Goal: Task Accomplishment & Management: Use online tool/utility

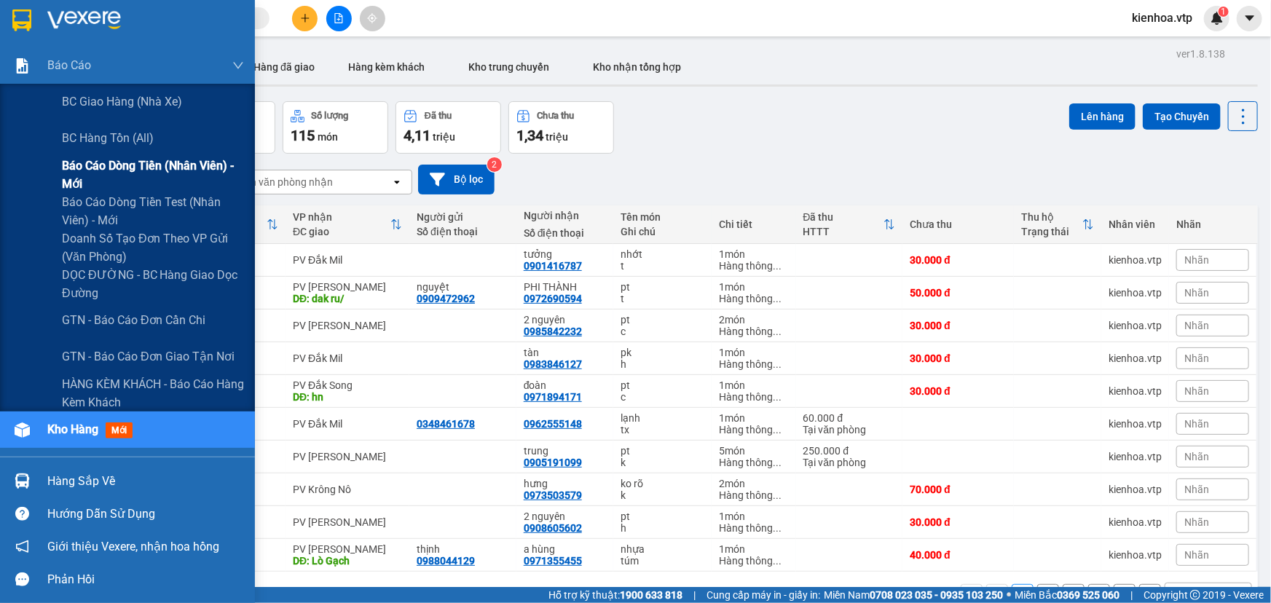
click at [103, 160] on span "Báo cáo dòng tiền (nhân viên) - mới" at bounding box center [153, 175] width 182 height 36
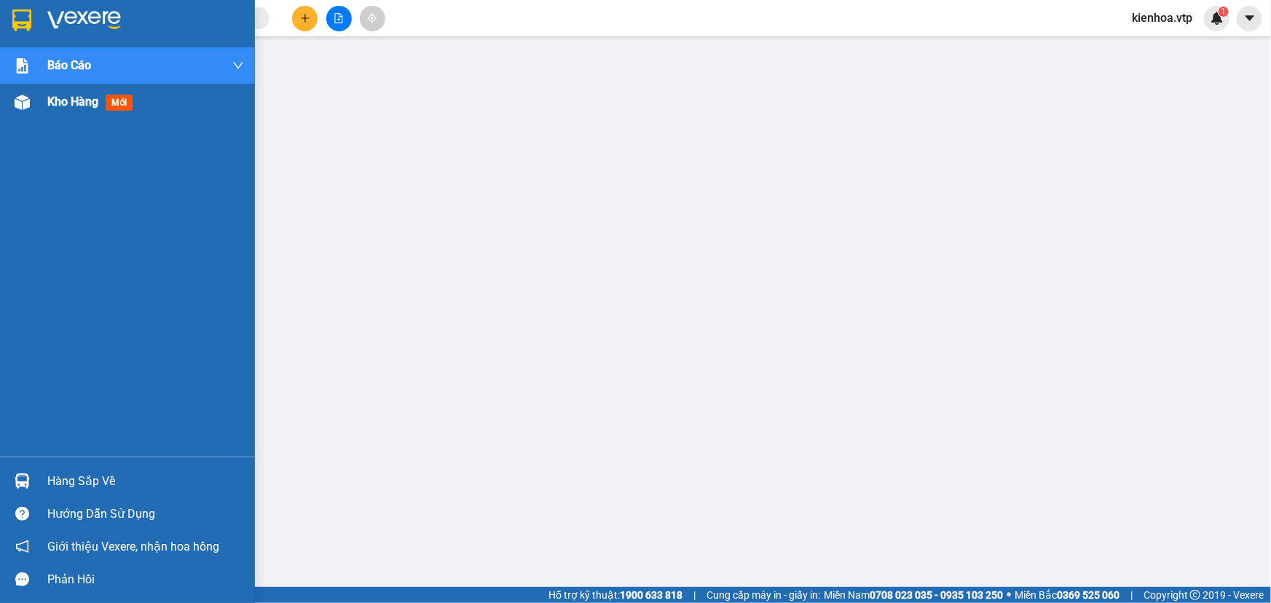
click at [42, 102] on div "Kho hàng mới" at bounding box center [127, 102] width 255 height 36
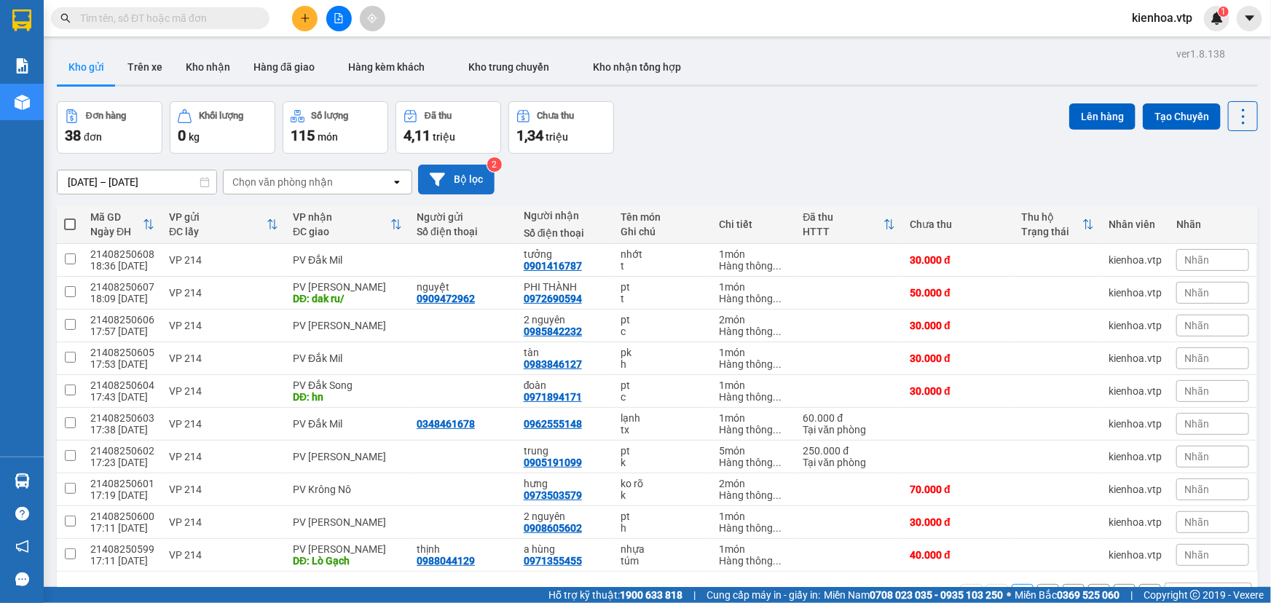
click at [470, 184] on button "Bộ lọc" at bounding box center [456, 180] width 76 height 30
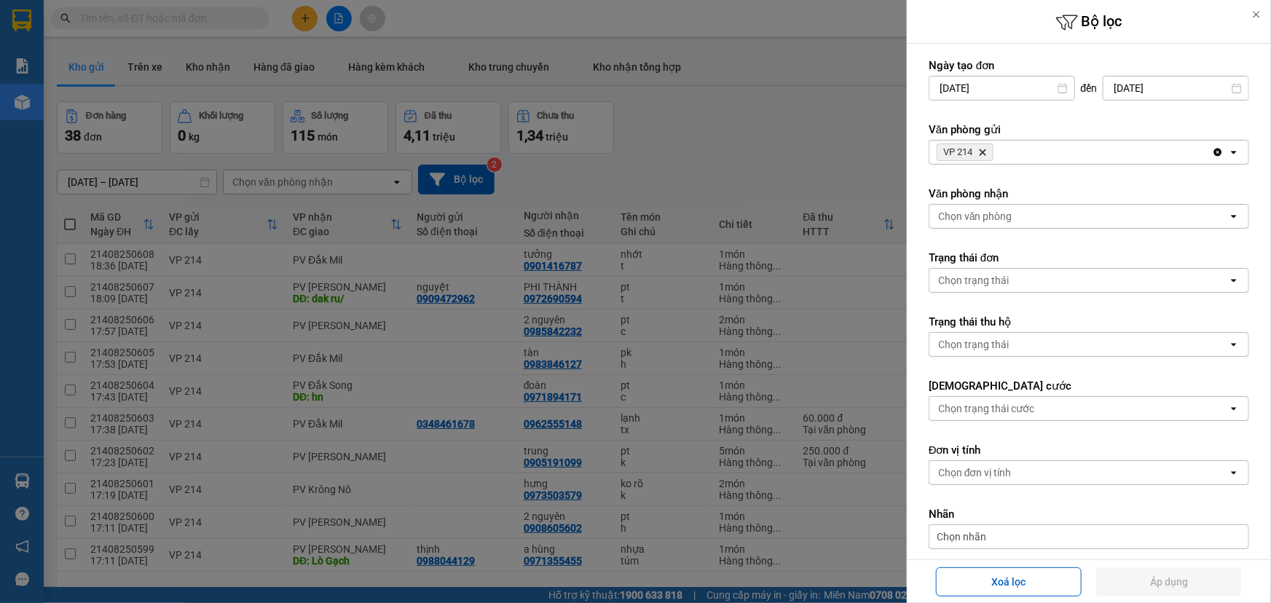
click at [1058, 87] on icon at bounding box center [1063, 88] width 10 height 10
click at [1058, 86] on icon at bounding box center [1063, 88] width 10 height 10
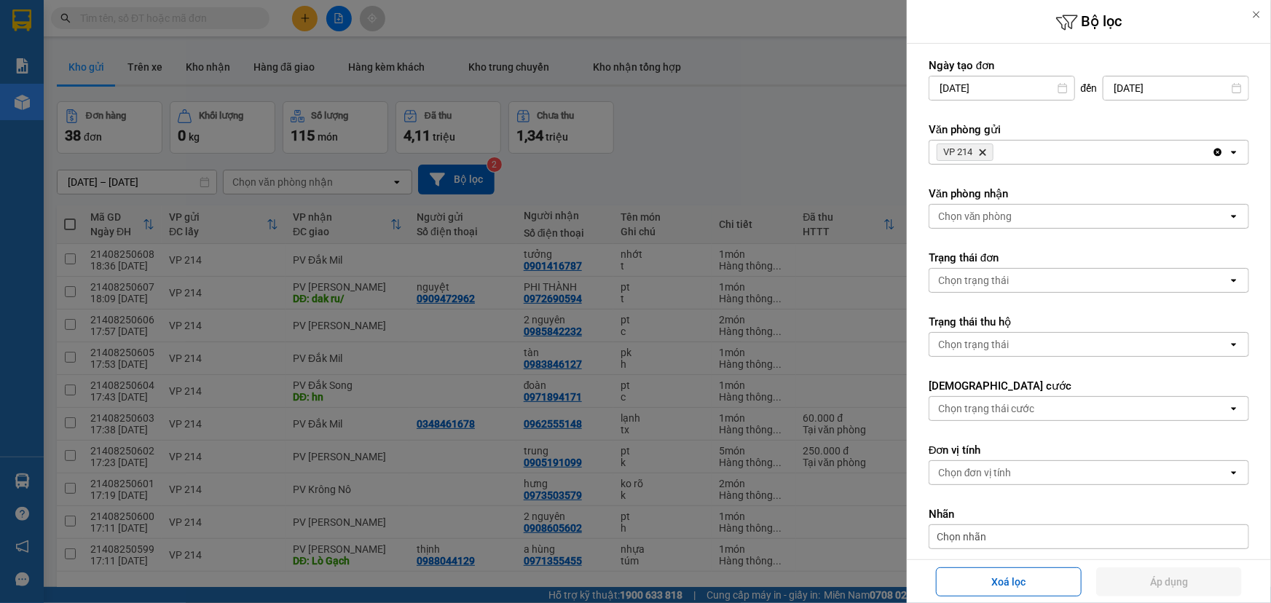
click at [1058, 86] on icon at bounding box center [1063, 88] width 10 height 10
click at [999, 88] on input "[DATE]" at bounding box center [1001, 87] width 145 height 23
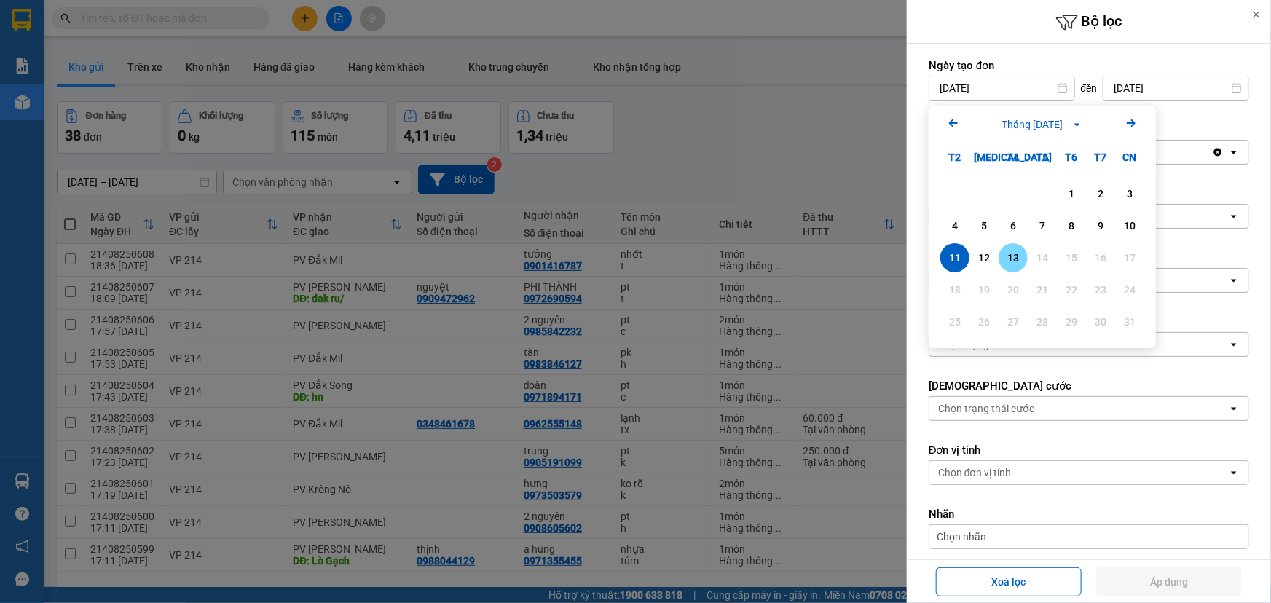
click at [1013, 255] on div "13" at bounding box center [1013, 257] width 20 height 17
type input "[DATE]"
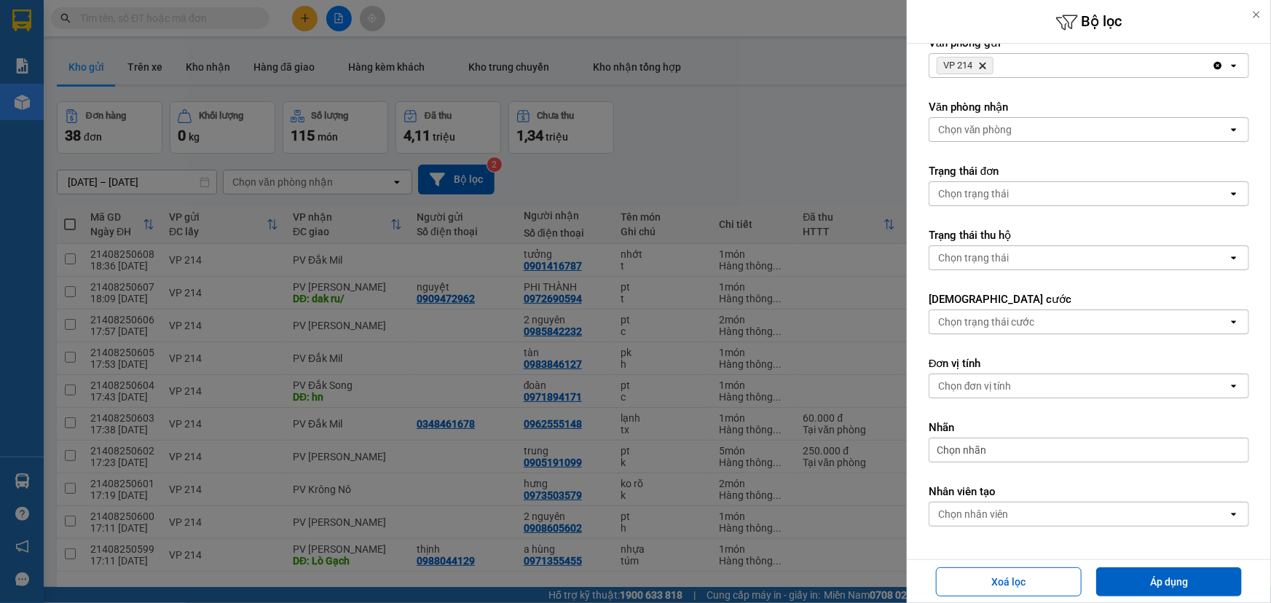
scroll to position [132, 0]
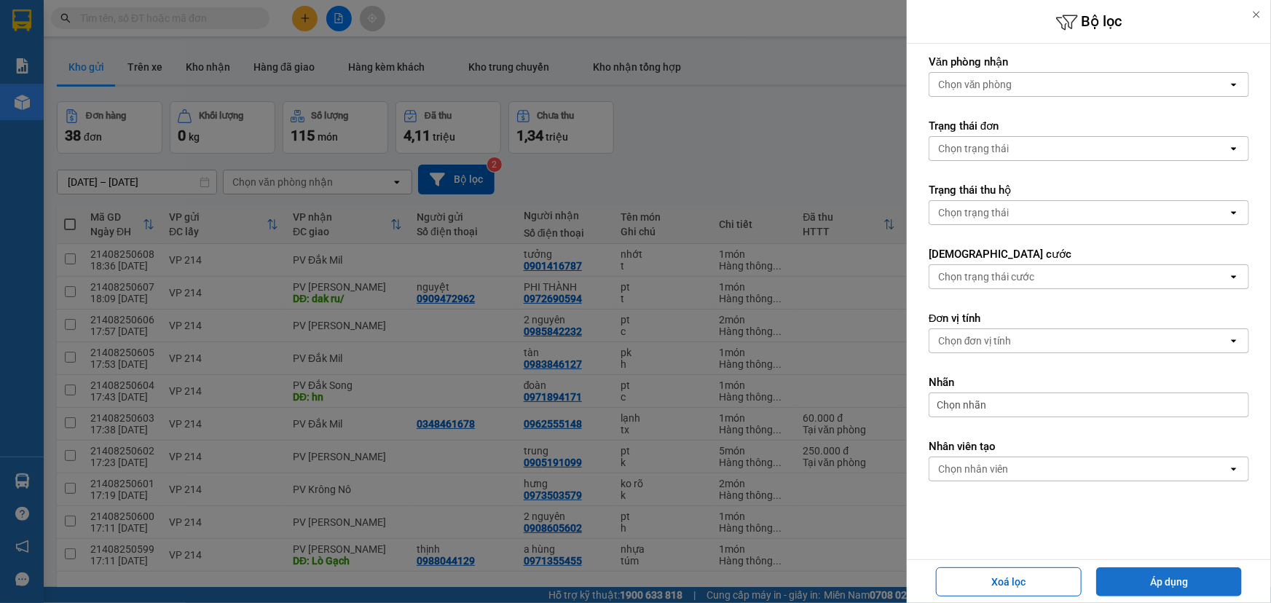
click at [1114, 575] on button "Áp dụng" at bounding box center [1169, 581] width 146 height 29
type input "[DATE] – [DATE]"
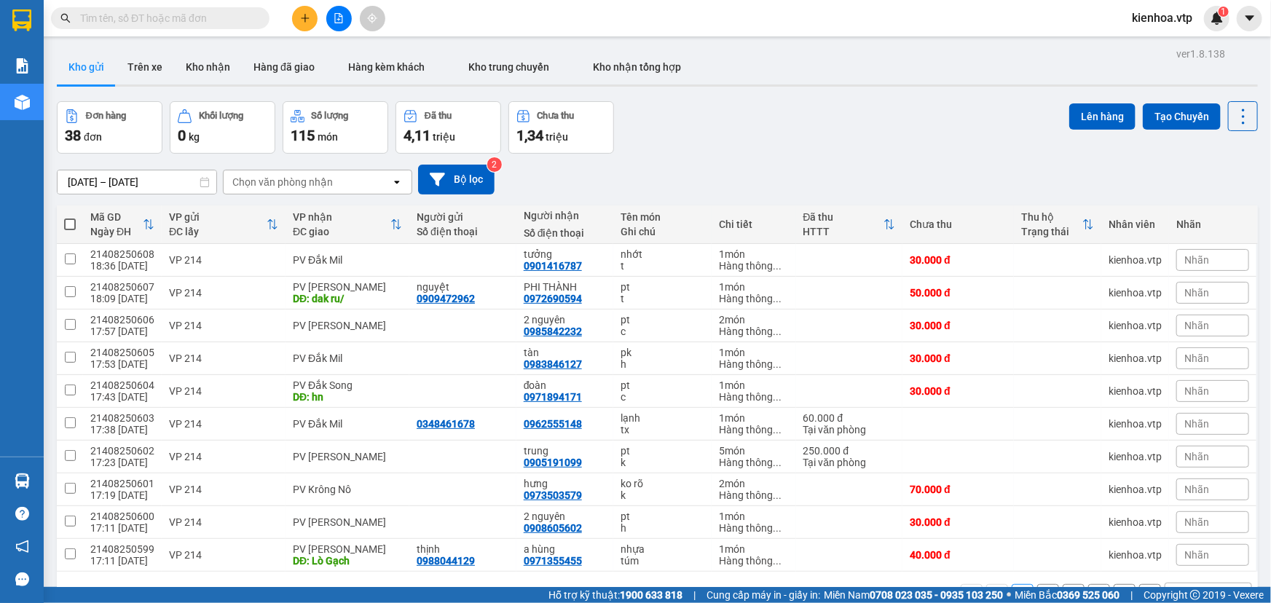
click at [306, 178] on div "Chọn văn phòng nhận" at bounding box center [282, 182] width 101 height 15
type input "gn"
click at [299, 214] on div "PV [PERSON_NAME]" at bounding box center [316, 213] width 189 height 26
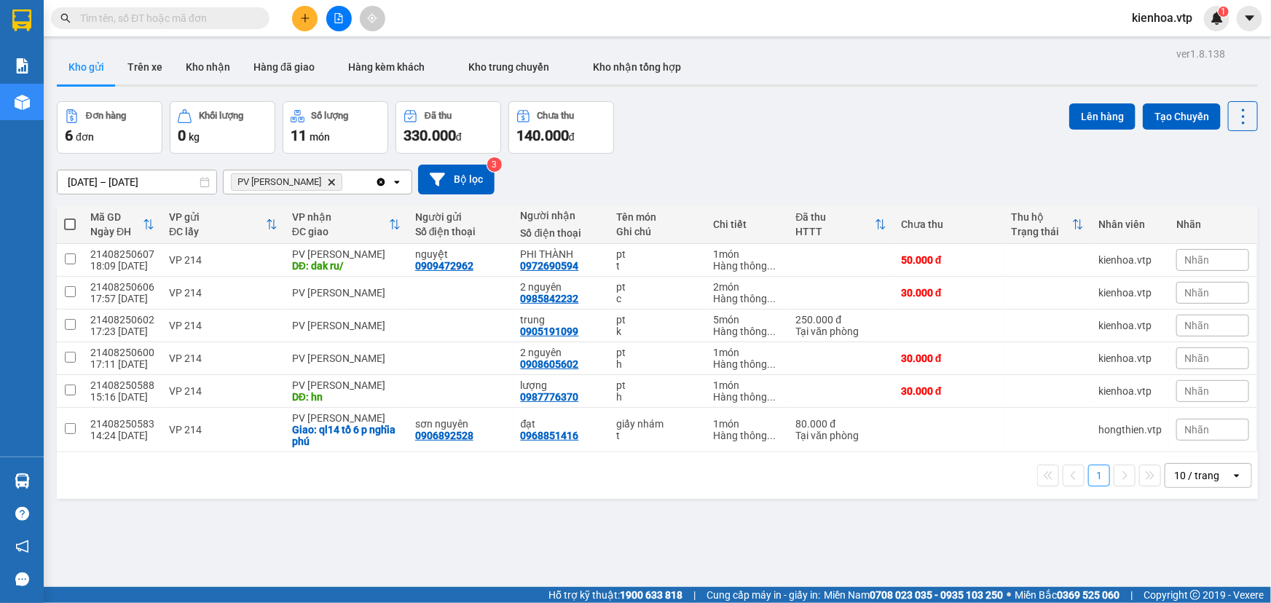
click at [1192, 480] on div "10 / trang" at bounding box center [1196, 475] width 45 height 15
click at [1197, 425] on div "80 / trang" at bounding box center [1197, 417] width 87 height 26
click at [73, 222] on span at bounding box center [70, 225] width 12 height 12
click at [70, 217] on input "checkbox" at bounding box center [70, 217] width 0 height 0
checkbox input "true"
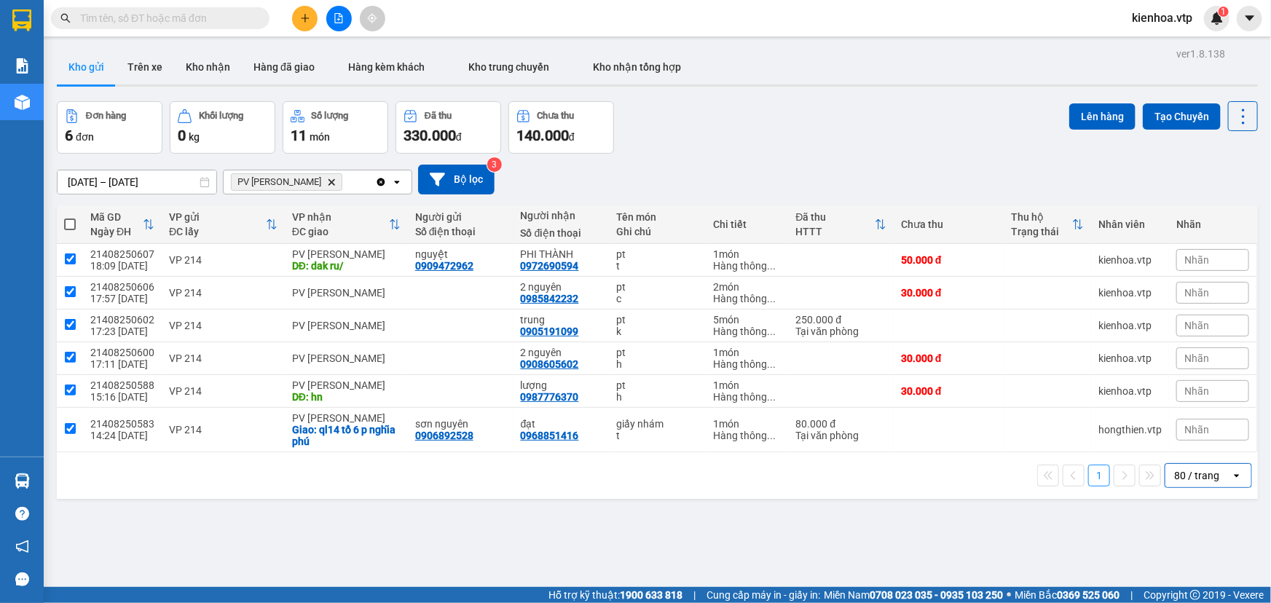
checkbox input "true"
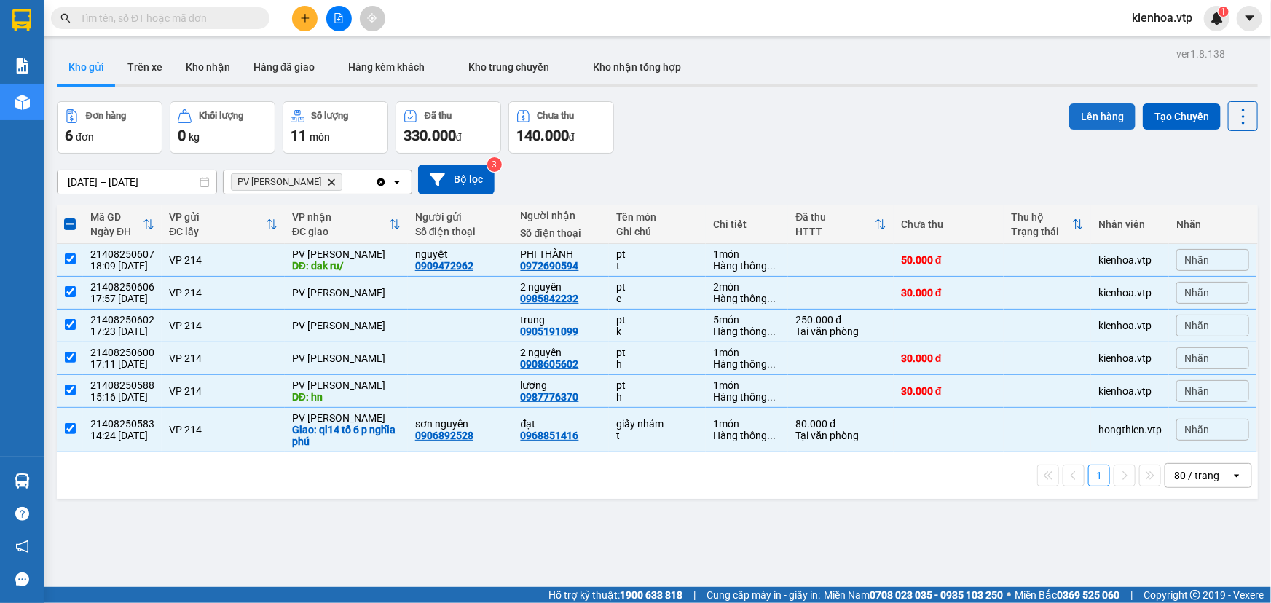
click at [1104, 115] on button "Lên hàng" at bounding box center [1102, 116] width 66 height 26
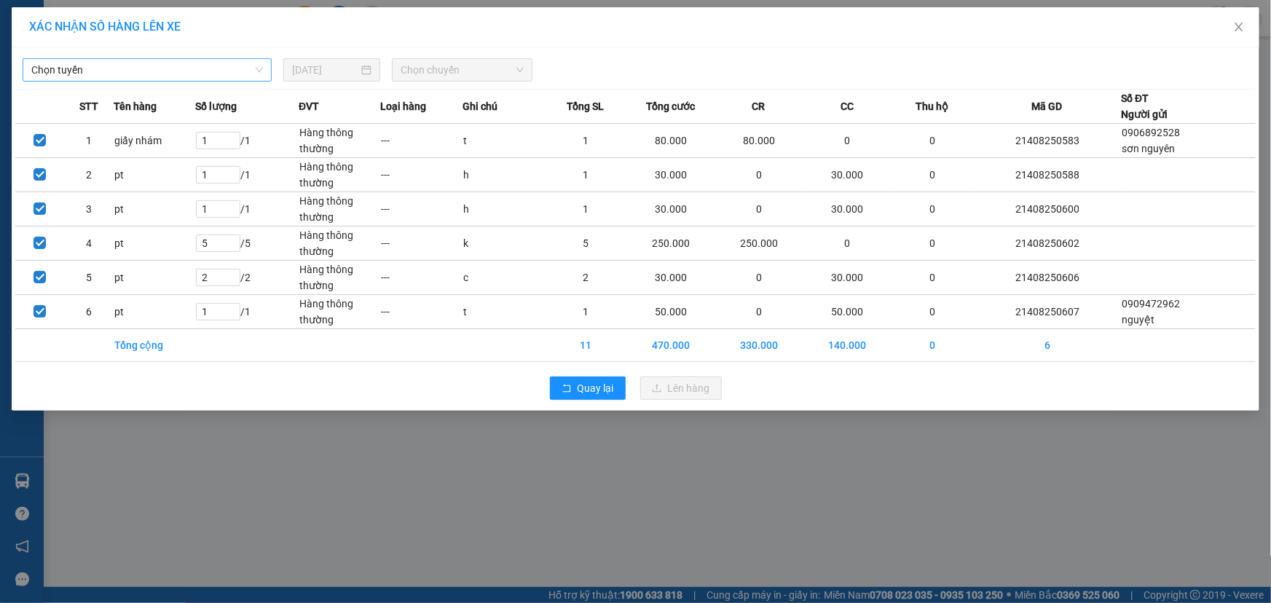
click at [144, 71] on span "Chọn tuyến" at bounding box center [147, 70] width 232 height 22
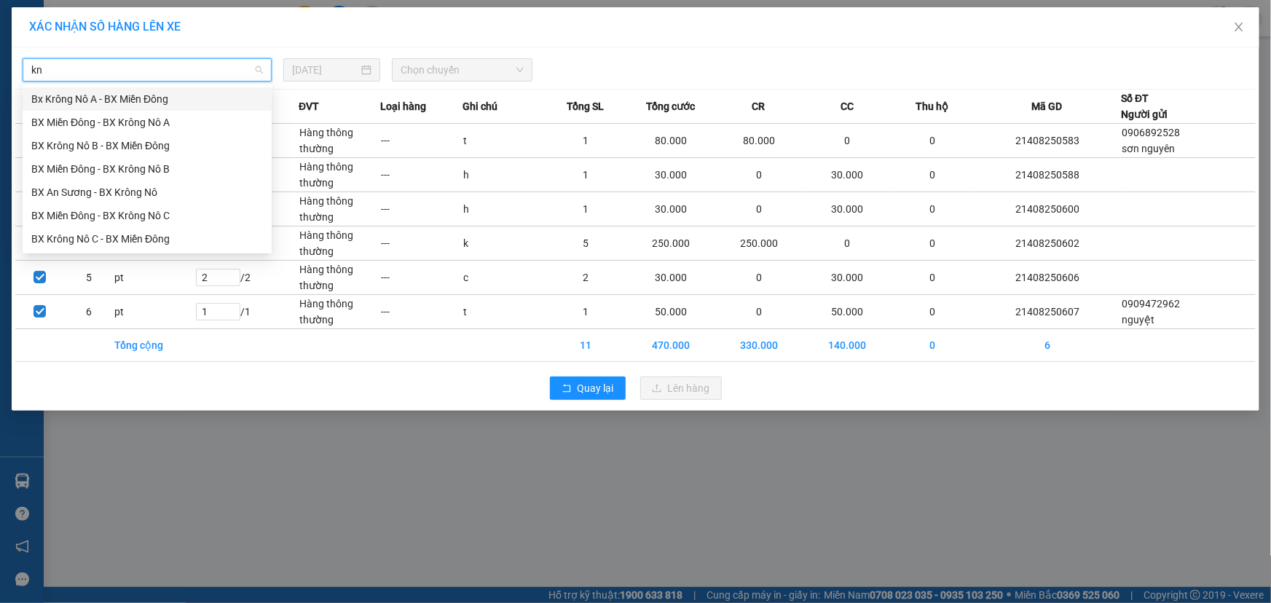
type input "knb"
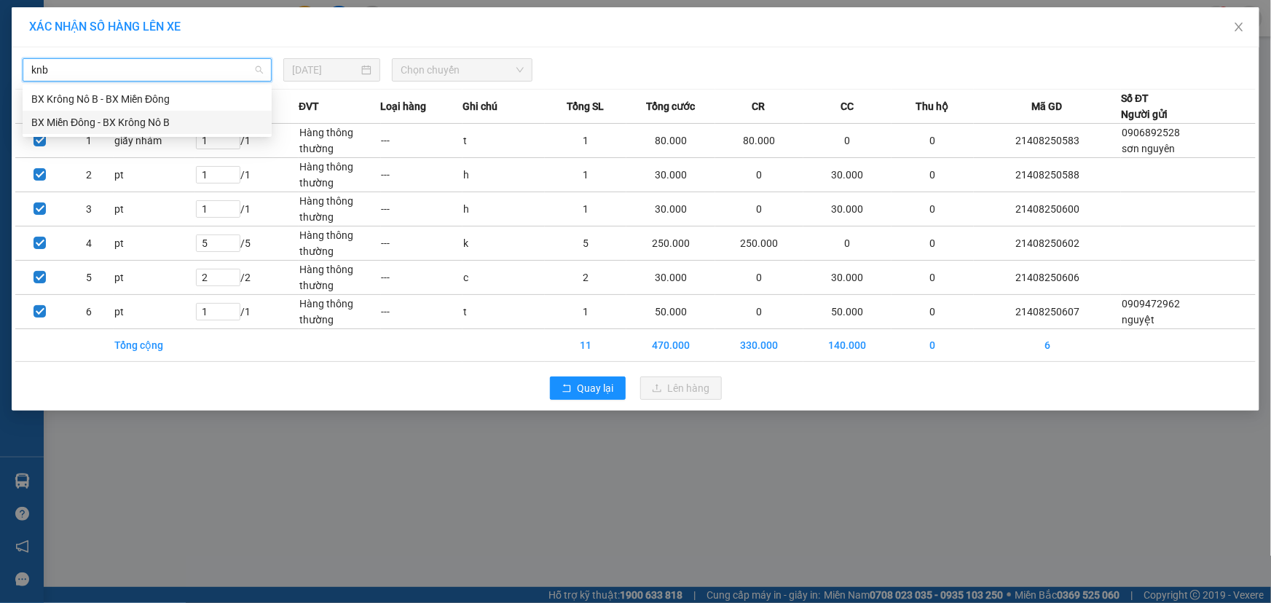
click at [167, 130] on div "BX Miền Đông - BX Krông Nô B" at bounding box center [147, 122] width 232 height 16
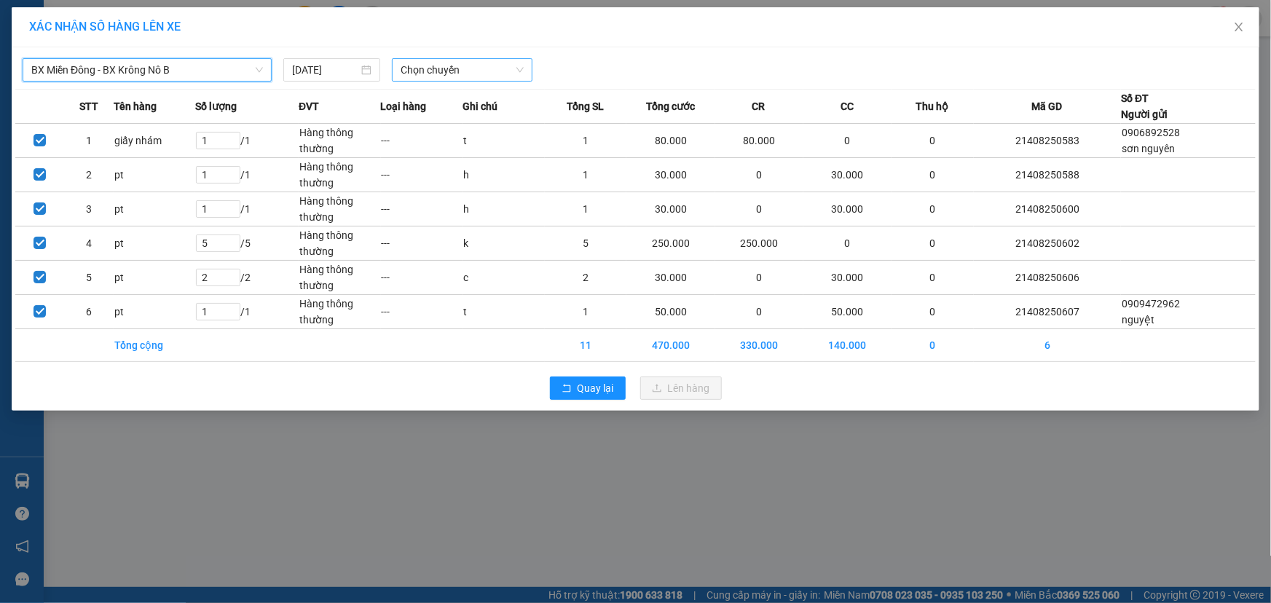
click at [424, 77] on span "Chọn chuyến" at bounding box center [462, 70] width 123 height 22
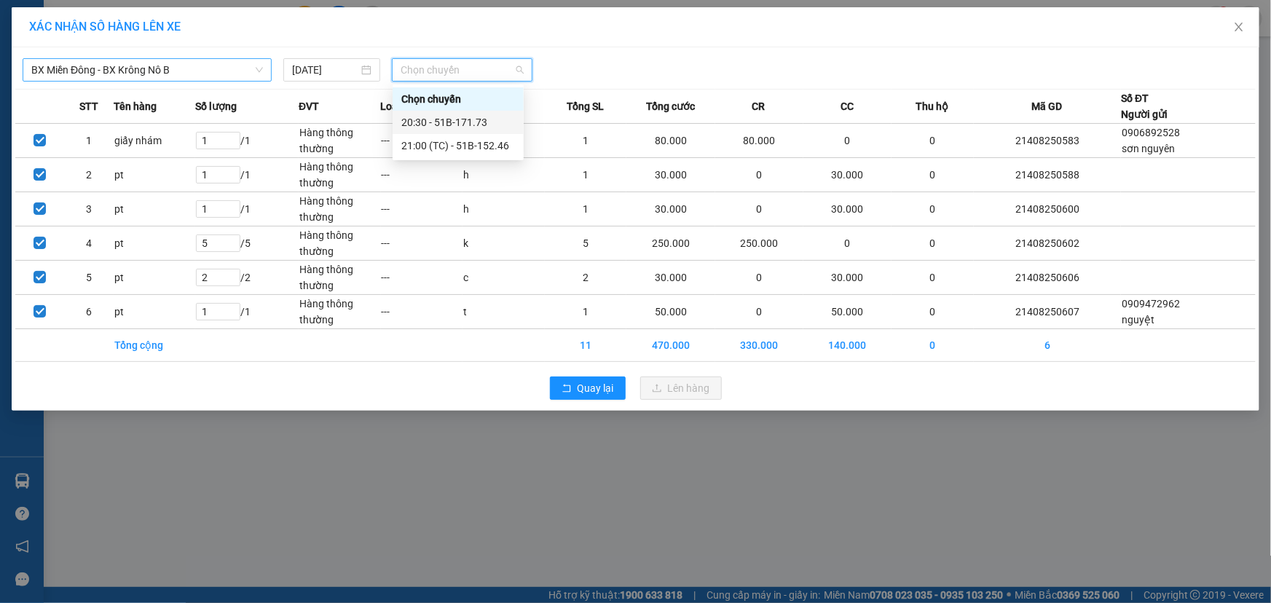
click at [438, 119] on div "20:30 - 51B-171.73" at bounding box center [458, 122] width 114 height 16
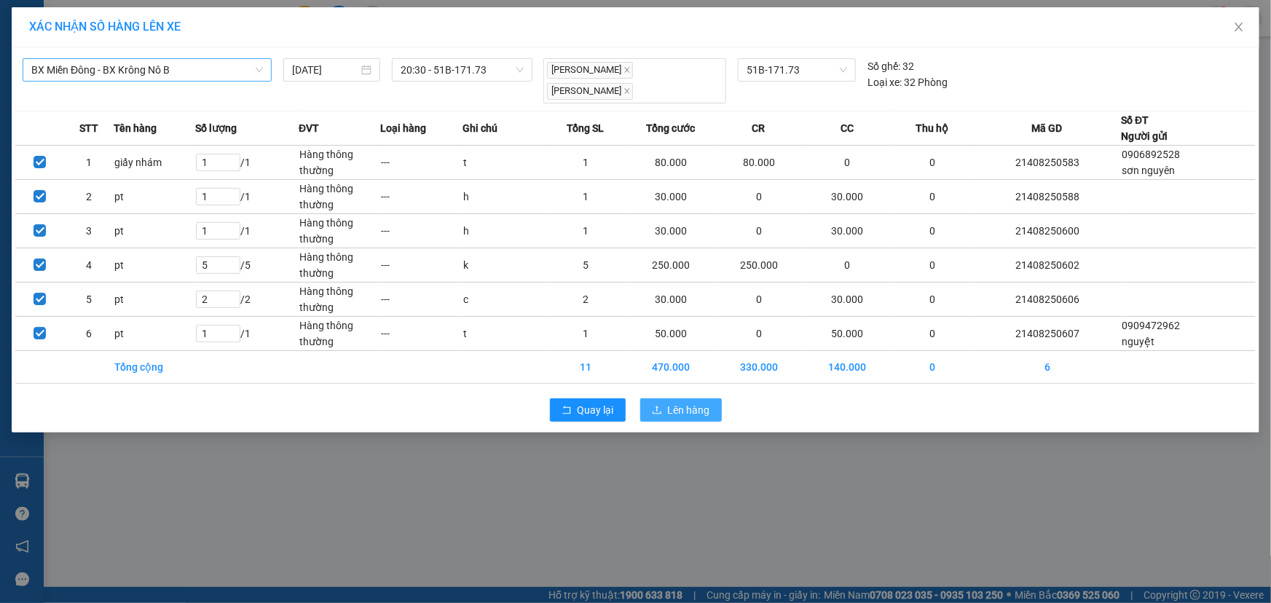
click at [691, 413] on span "Lên hàng" at bounding box center [689, 410] width 42 height 16
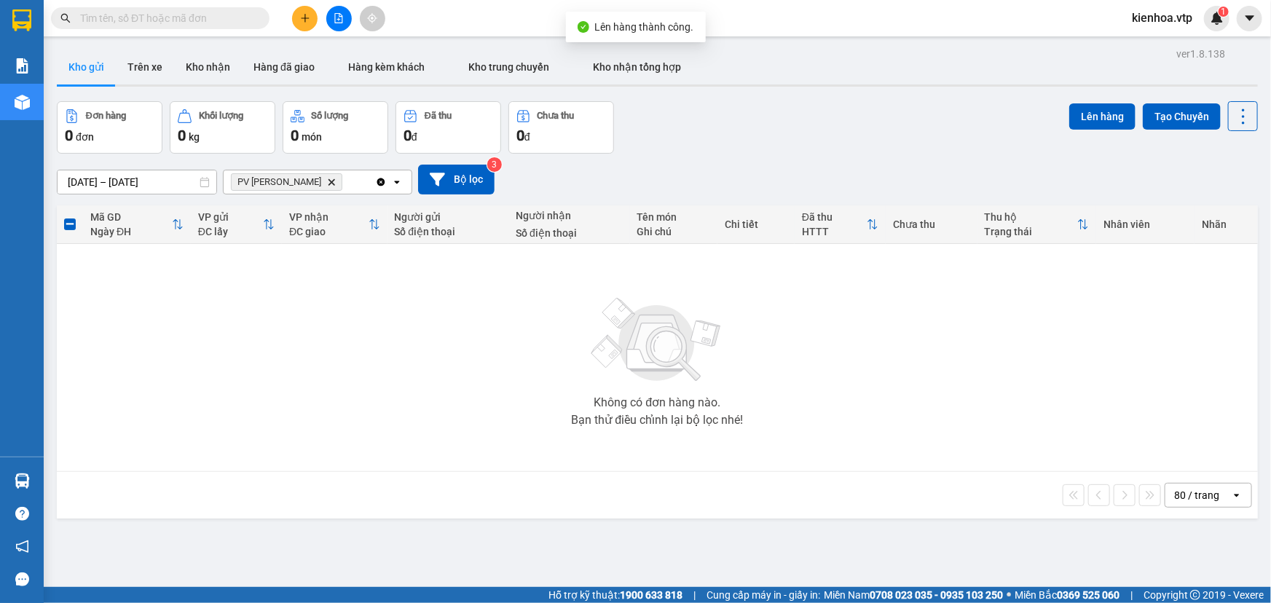
click at [327, 181] on icon "Delete" at bounding box center [331, 182] width 9 height 9
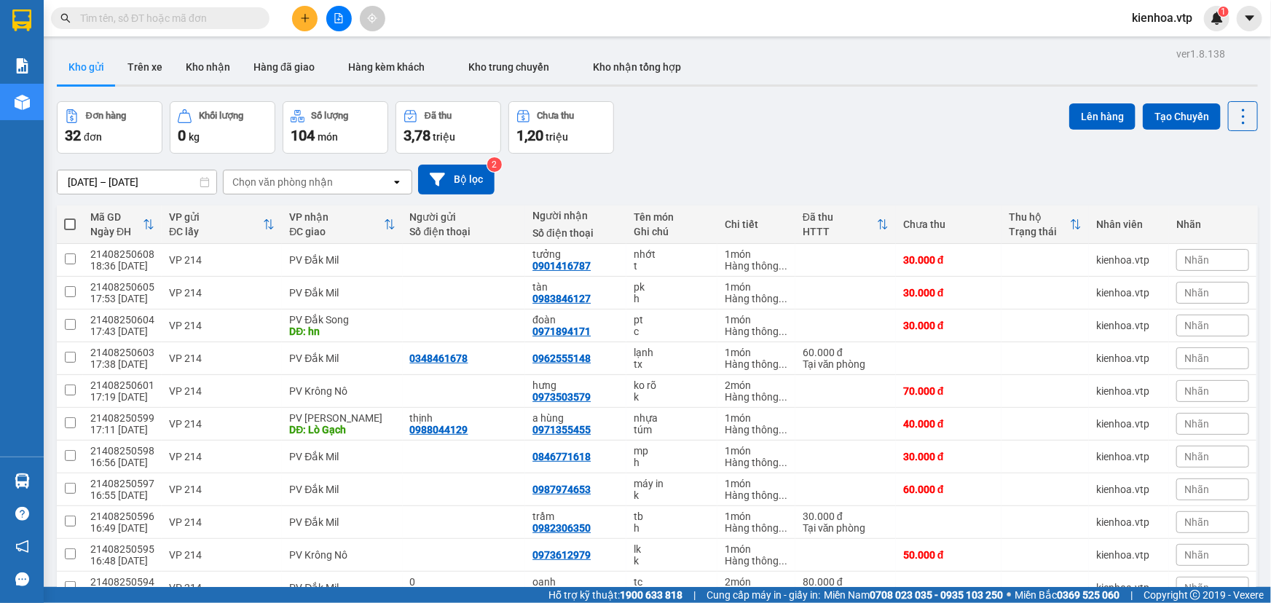
click at [307, 183] on div "Chọn văn phòng nhận" at bounding box center [282, 182] width 101 height 15
type input "dx"
drag, startPoint x: 299, startPoint y: 211, endPoint x: 283, endPoint y: 214, distance: 16.3
click at [299, 211] on span "PV [PERSON_NAME]" at bounding box center [284, 213] width 101 height 15
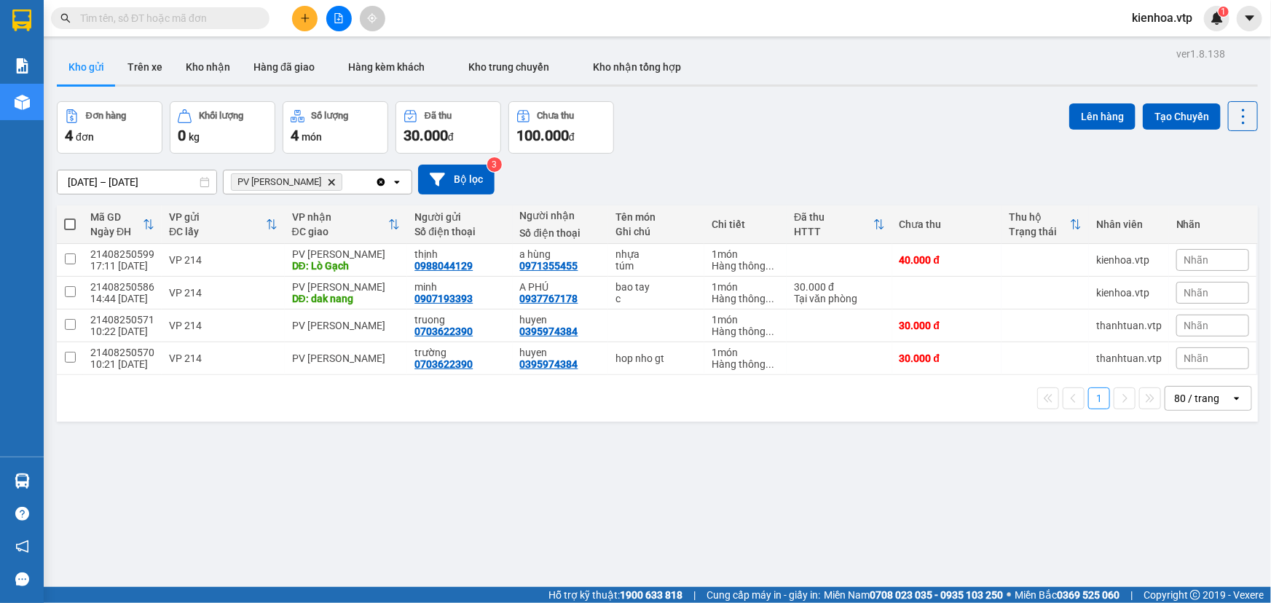
click at [70, 229] on span at bounding box center [70, 225] width 12 height 12
click at [70, 217] on input "checkbox" at bounding box center [70, 217] width 0 height 0
checkbox input "true"
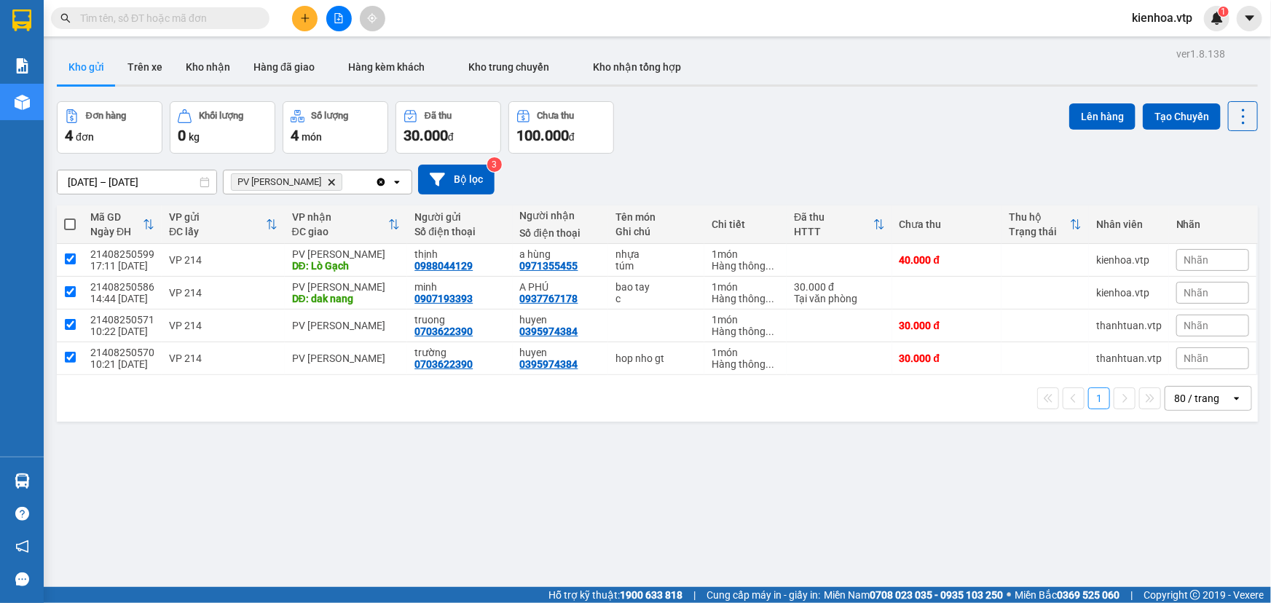
checkbox input "true"
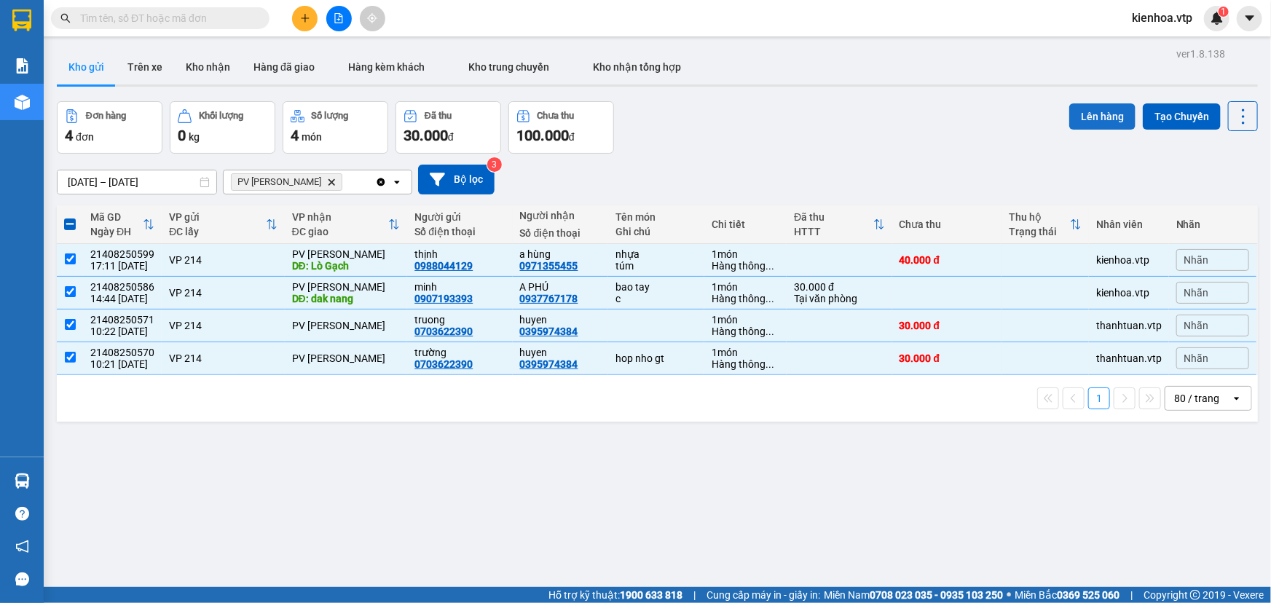
click at [1082, 112] on button "Lên hàng" at bounding box center [1102, 116] width 66 height 26
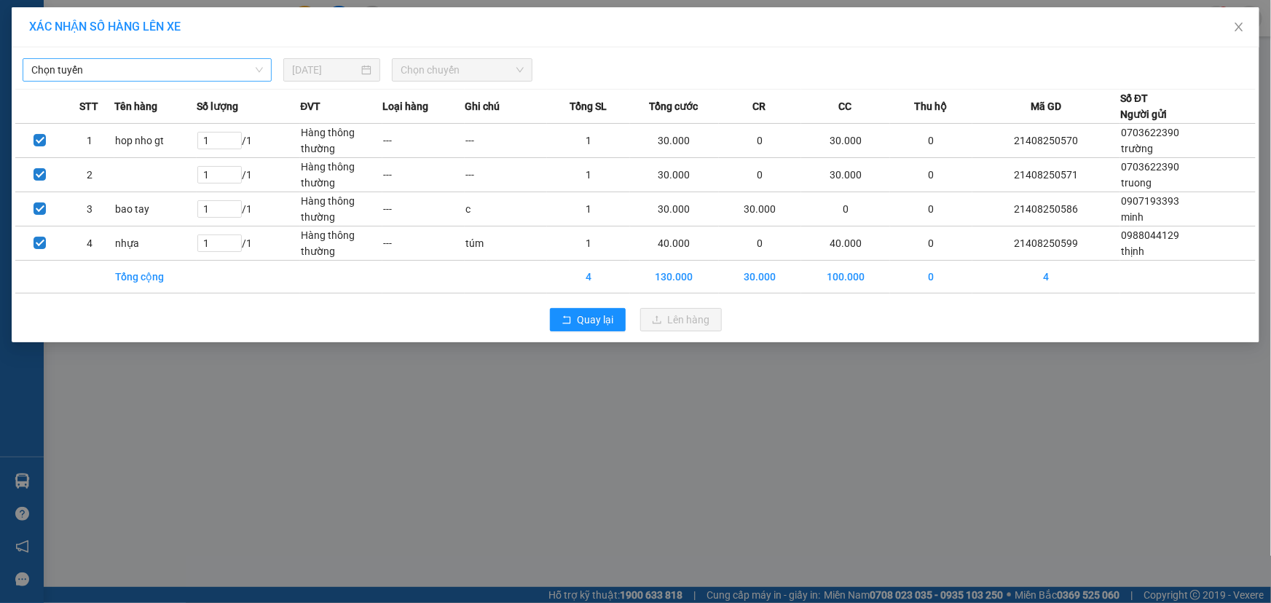
click at [175, 67] on span "Chọn tuyến" at bounding box center [147, 70] width 232 height 22
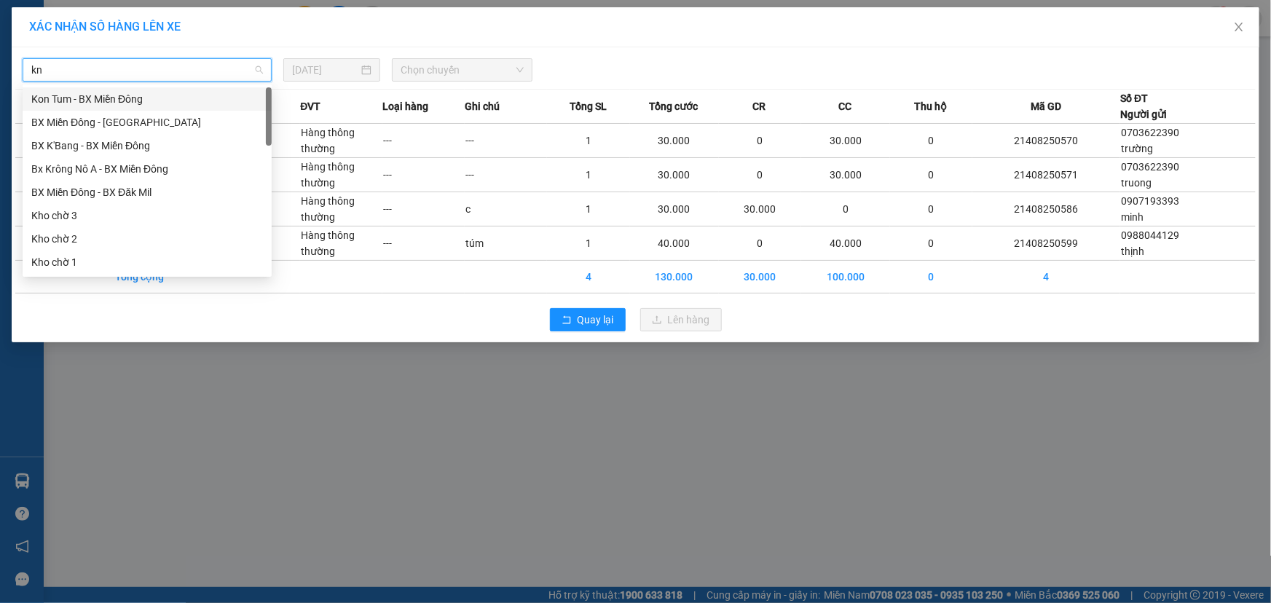
type input "knb"
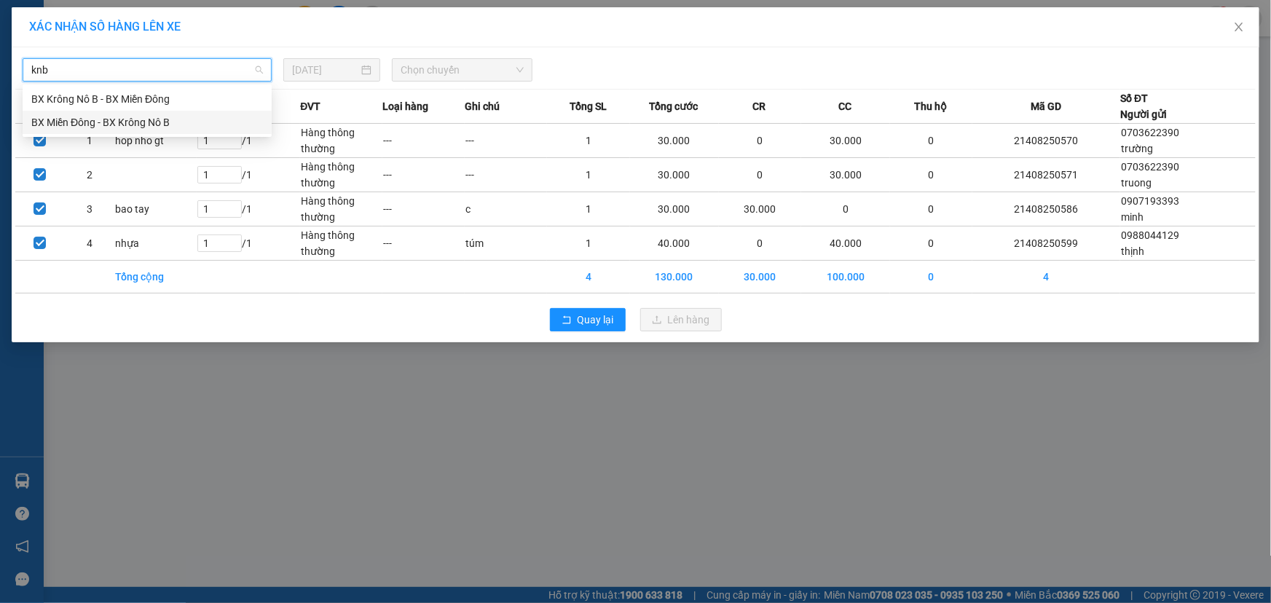
click at [207, 116] on div "BX Miền Đông - BX Krông Nô B" at bounding box center [147, 122] width 232 height 16
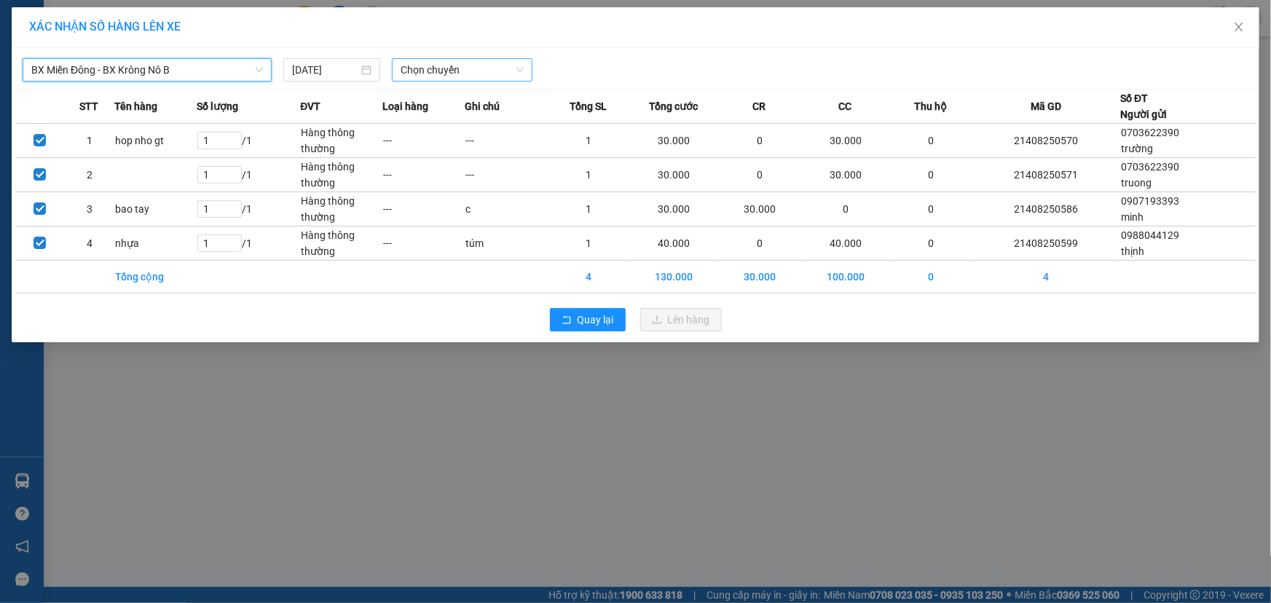
click at [414, 73] on span "Chọn chuyến" at bounding box center [462, 70] width 123 height 22
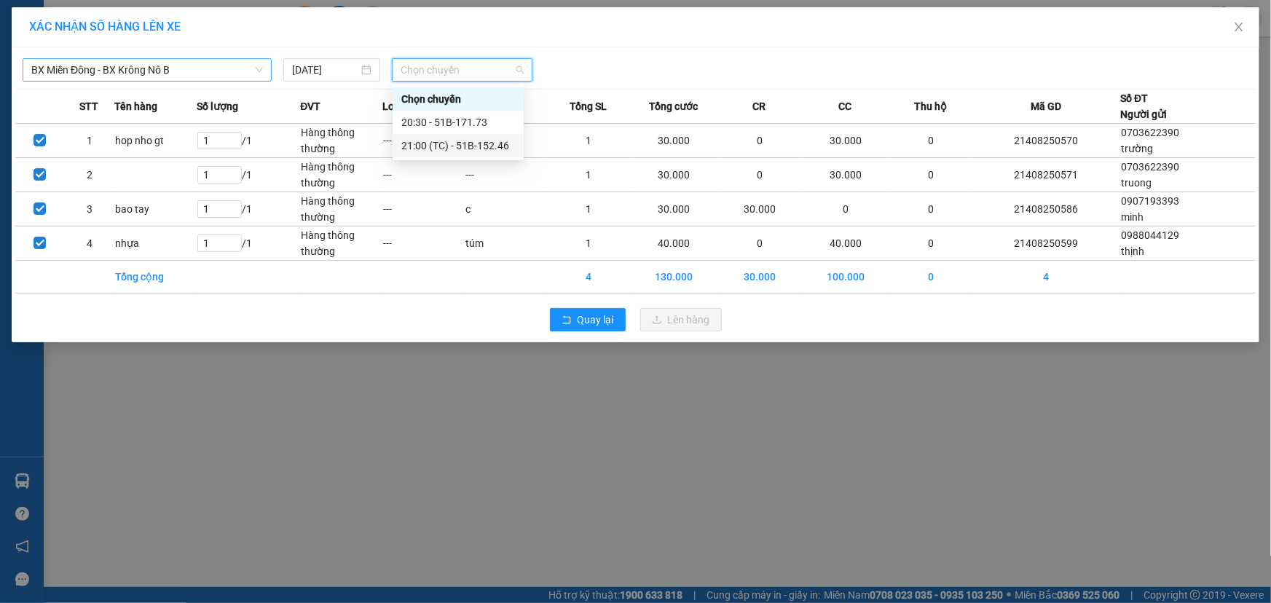
click at [427, 149] on div "21:00 (TC) - 51B-152.46" at bounding box center [458, 146] width 114 height 16
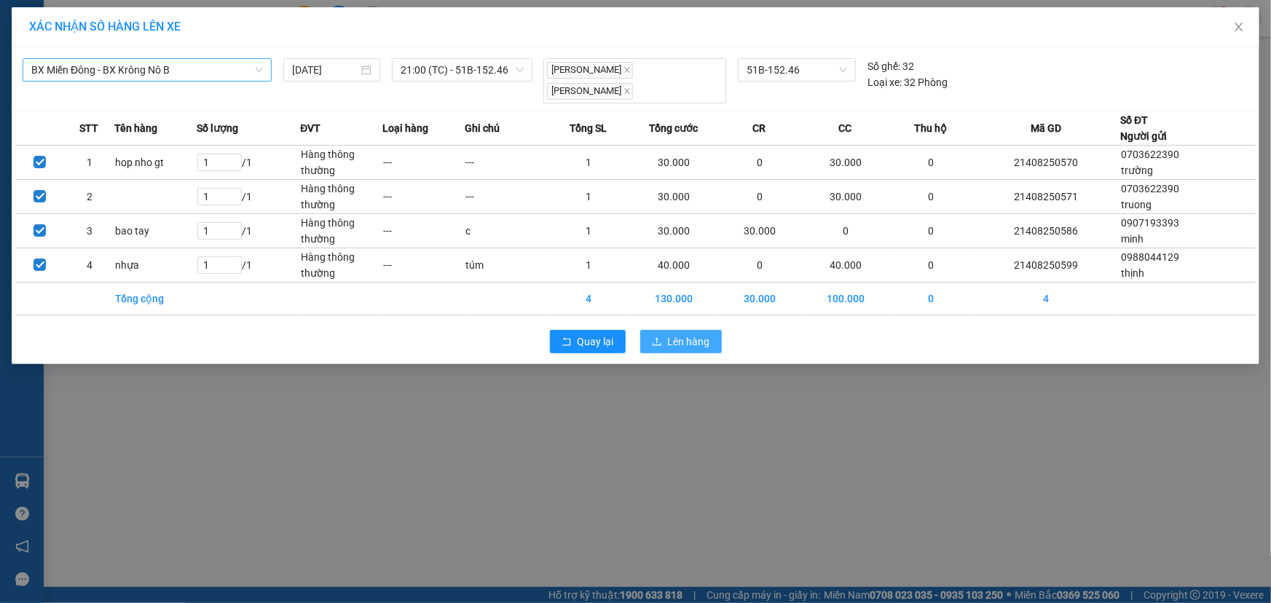
click at [696, 334] on span "Lên hàng" at bounding box center [689, 342] width 42 height 16
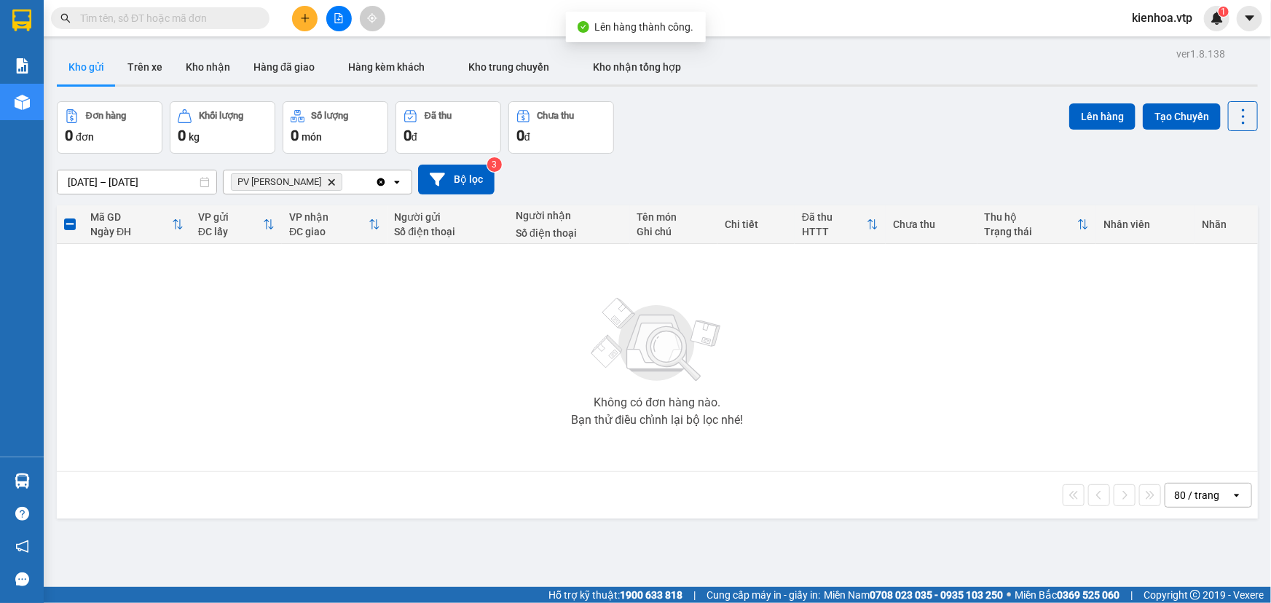
click at [327, 184] on icon "Delete" at bounding box center [331, 182] width 9 height 9
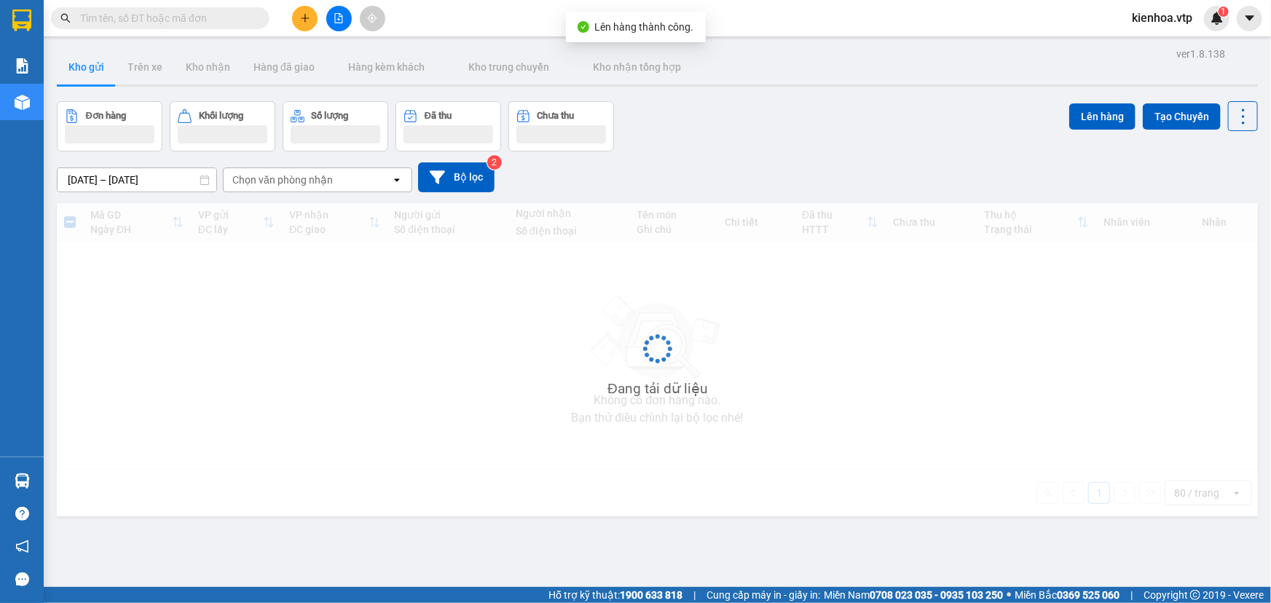
click at [300, 187] on div "Chọn văn phòng nhận" at bounding box center [308, 179] width 168 height 23
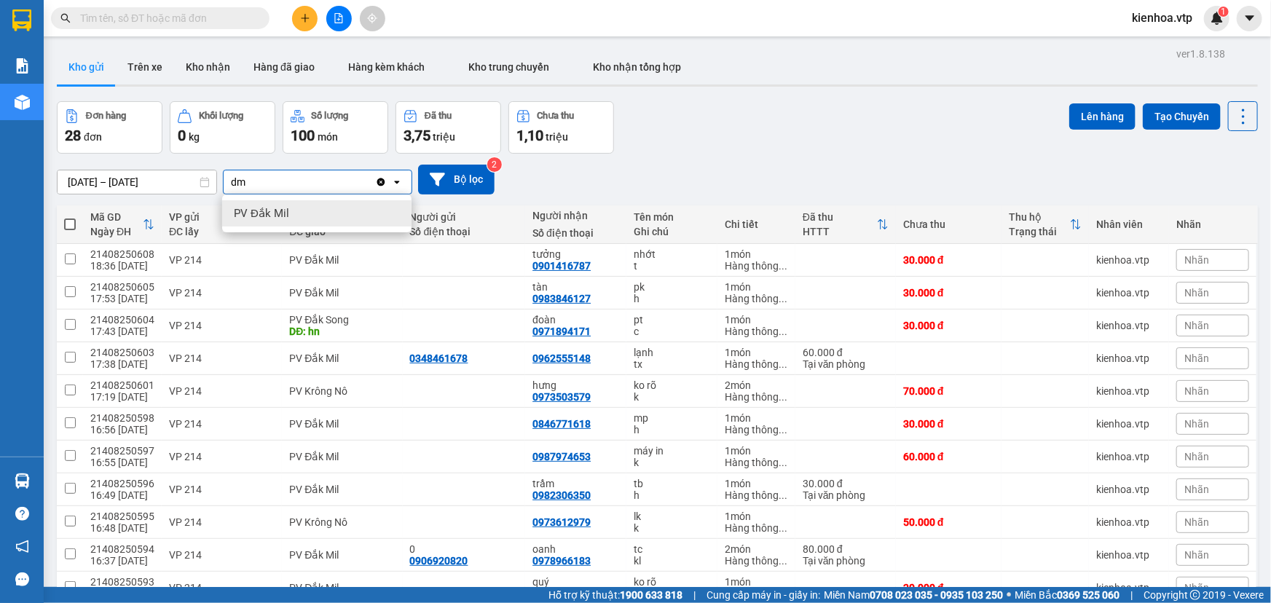
type input "dm"
click at [283, 213] on span "PV Đắk Mil" at bounding box center [261, 213] width 55 height 15
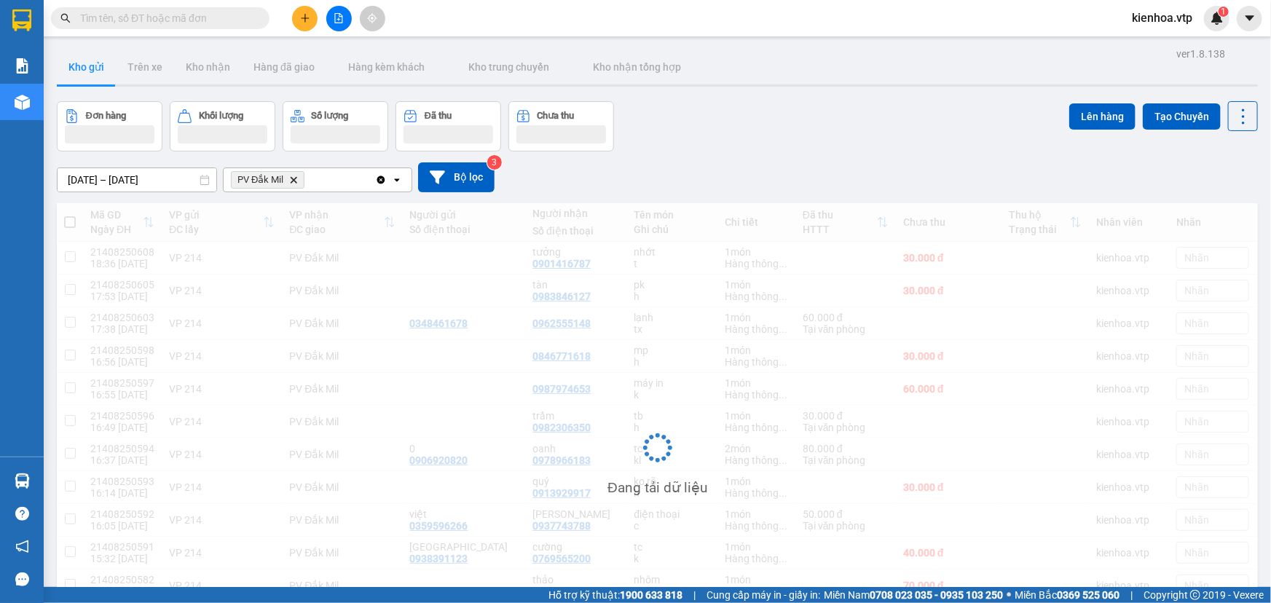
click at [335, 186] on div "PV Đắk Mil Delete" at bounding box center [300, 179] width 152 height 23
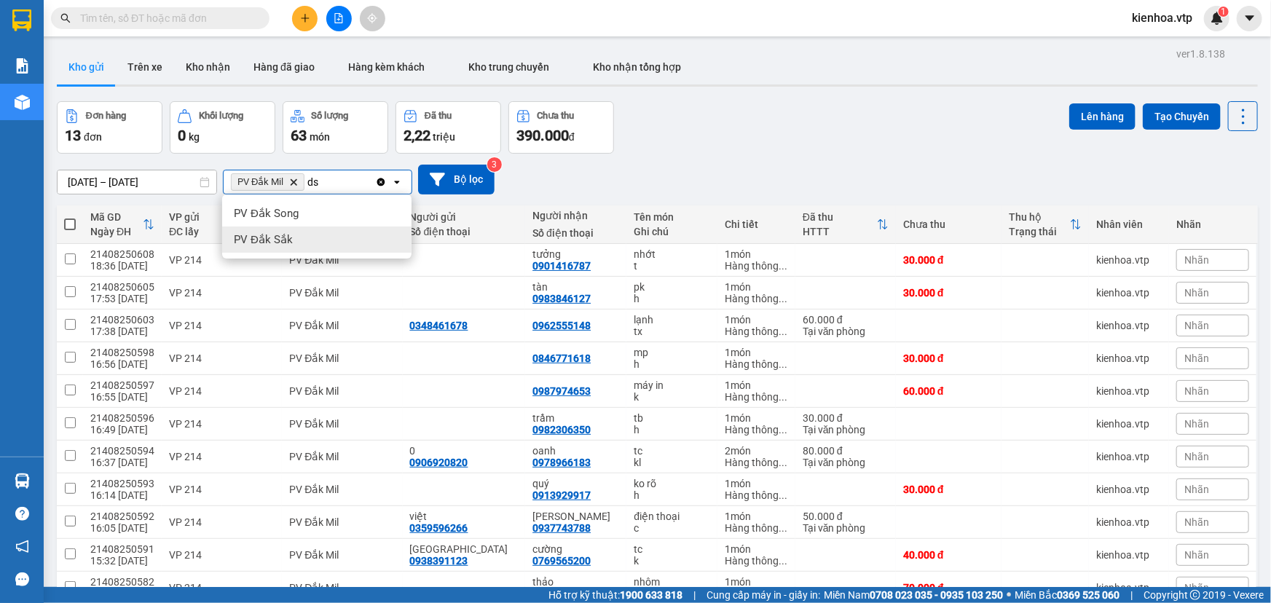
type input "ds"
click at [318, 233] on div "PV Đắk Sắk" at bounding box center [316, 240] width 189 height 26
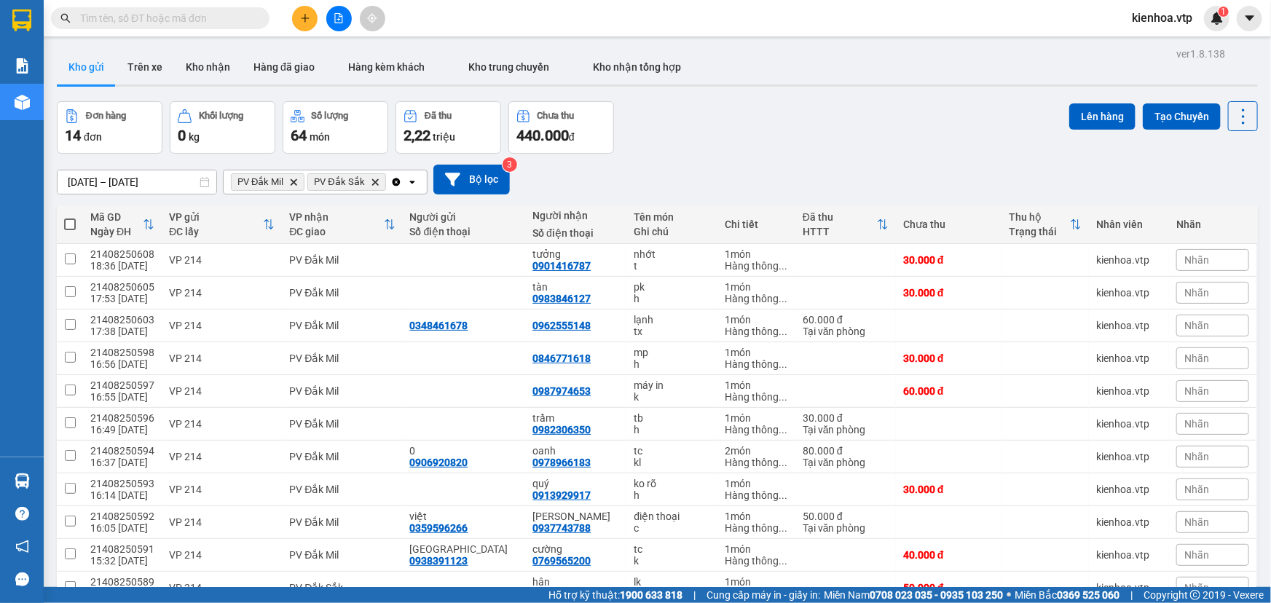
click at [67, 222] on span at bounding box center [70, 225] width 12 height 12
click at [70, 217] on input "checkbox" at bounding box center [70, 217] width 0 height 0
checkbox input "true"
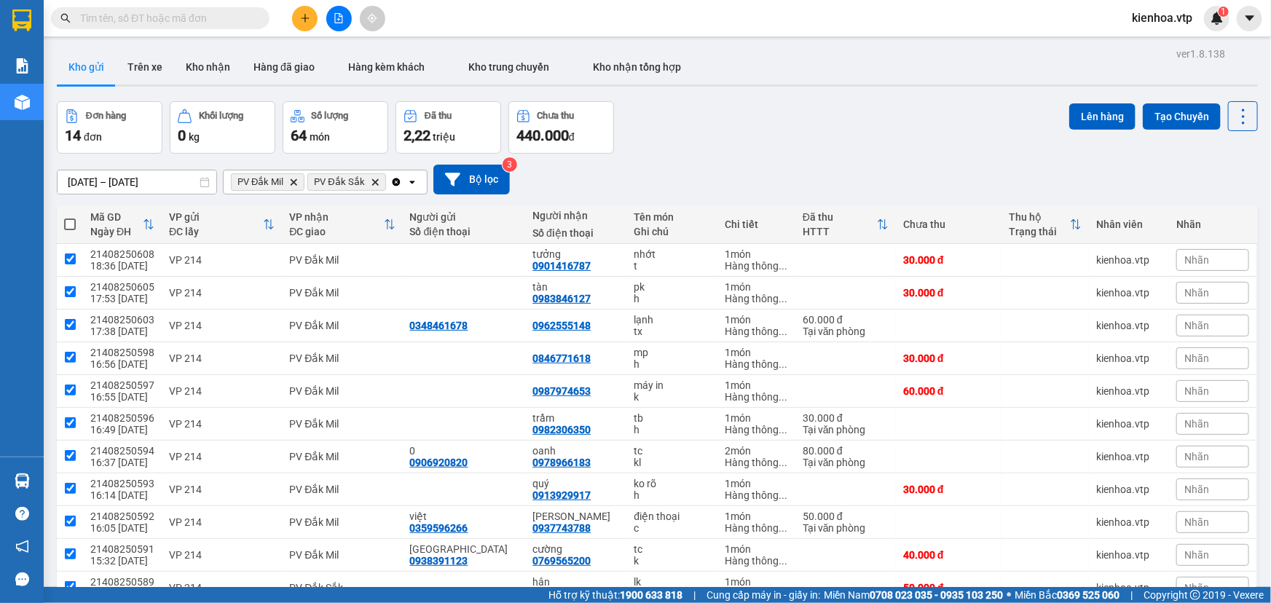
checkbox input "true"
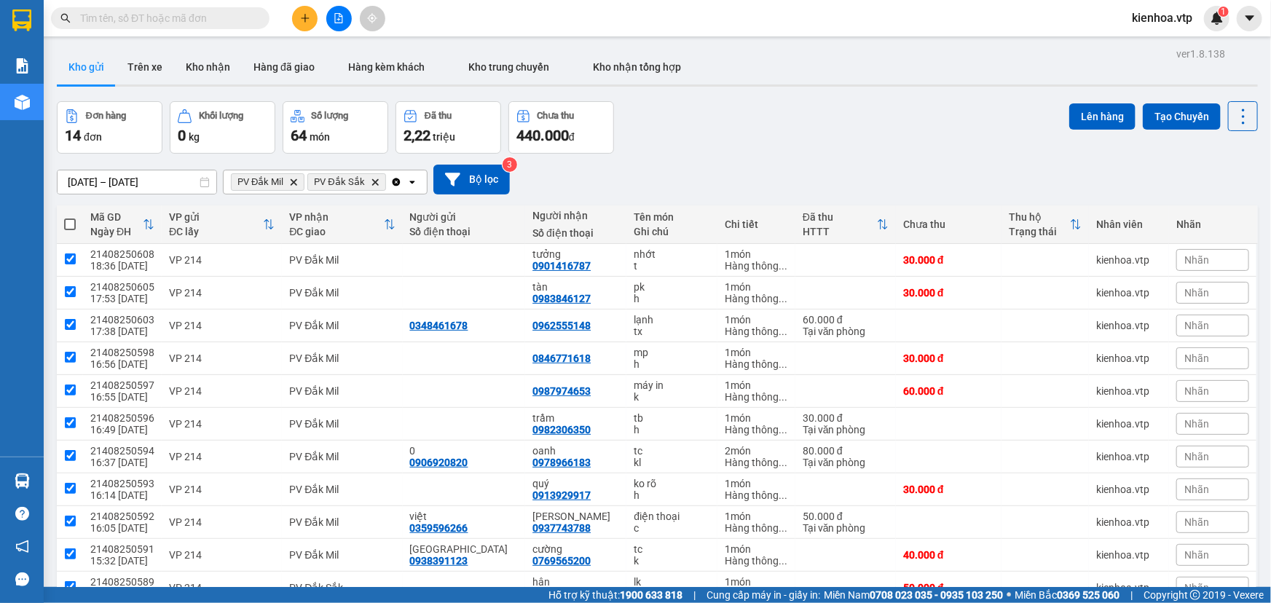
checkbox input "true"
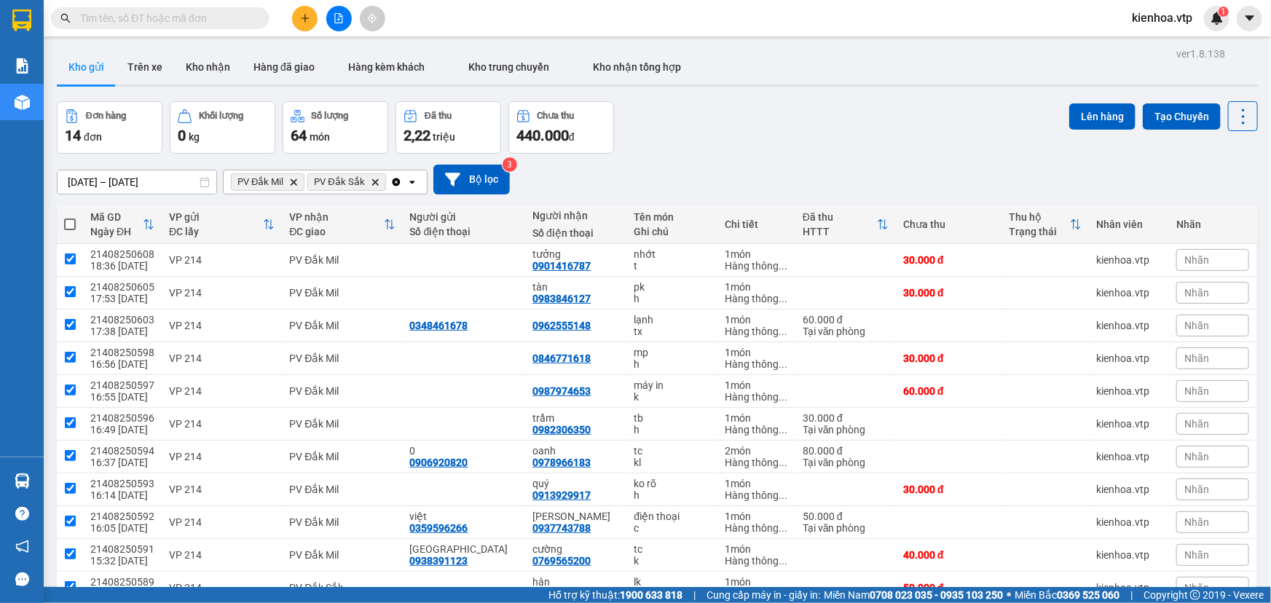
checkbox input "true"
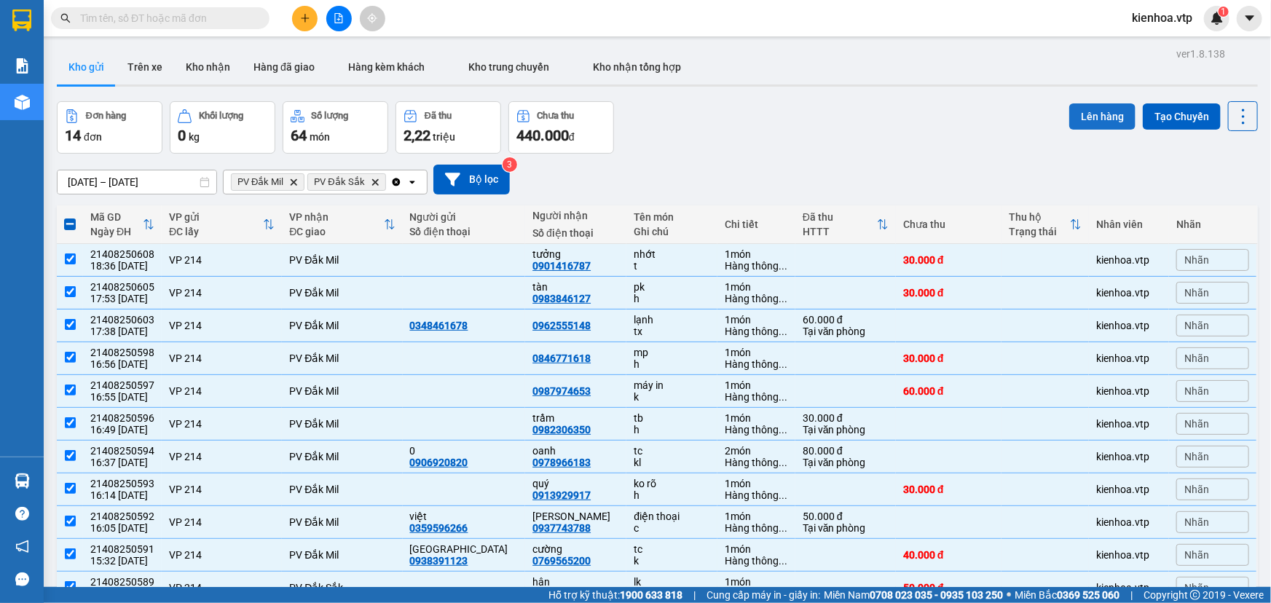
click at [1113, 120] on button "Lên hàng" at bounding box center [1102, 116] width 66 height 26
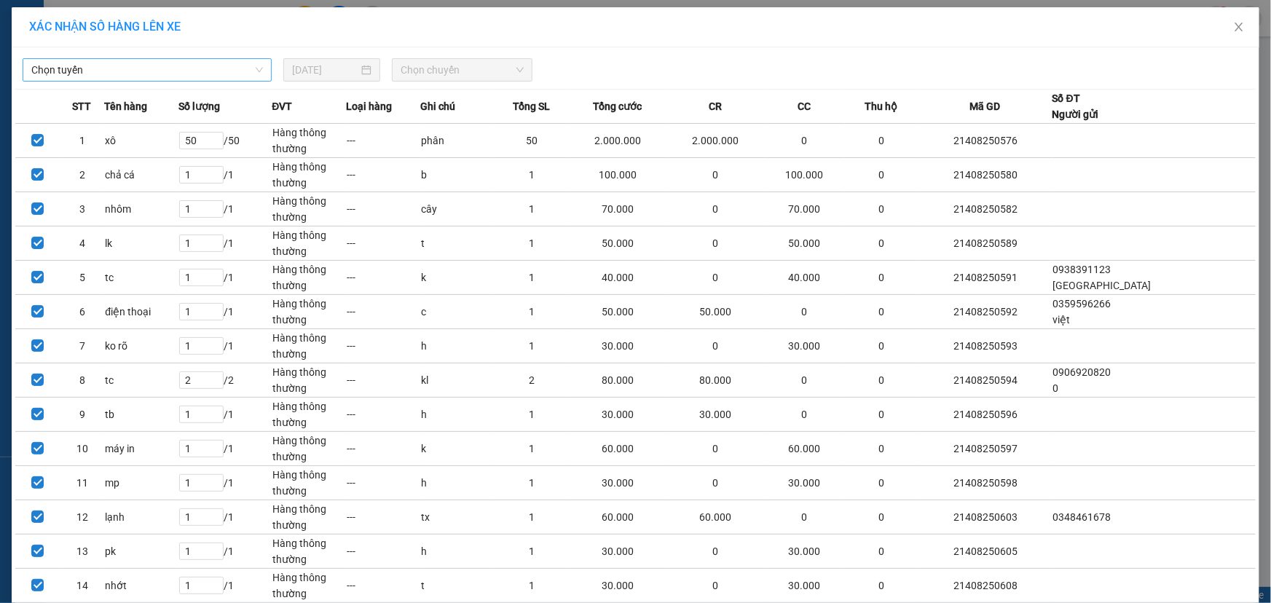
click at [166, 68] on span "Chọn tuyến" at bounding box center [147, 70] width 232 height 22
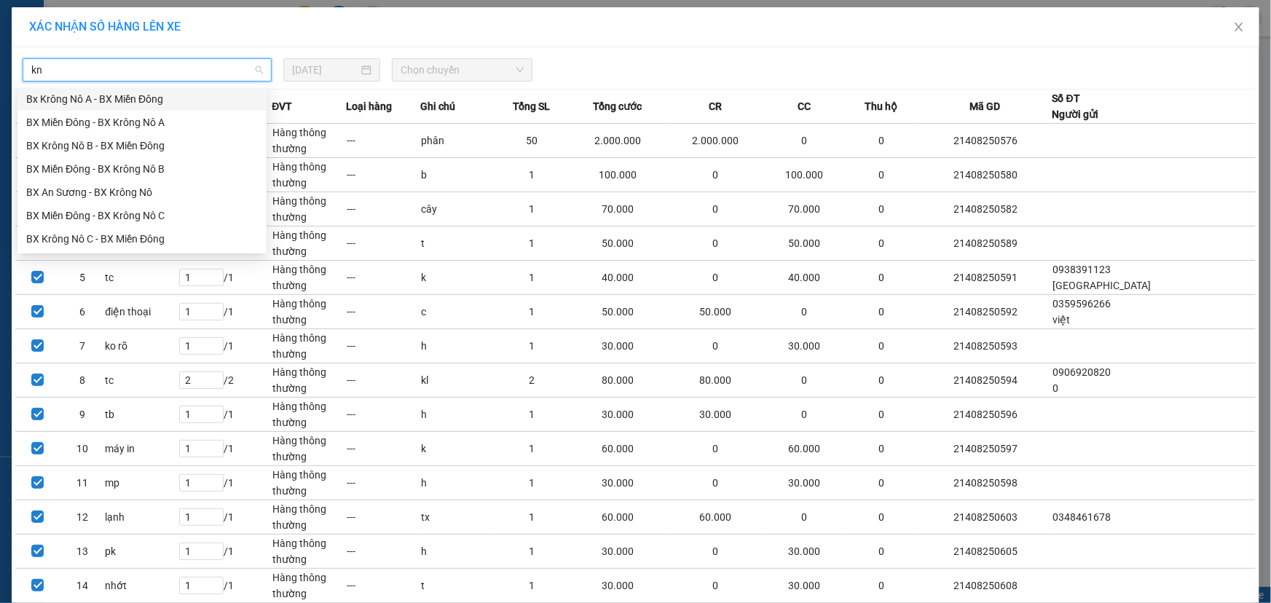
type input "knc"
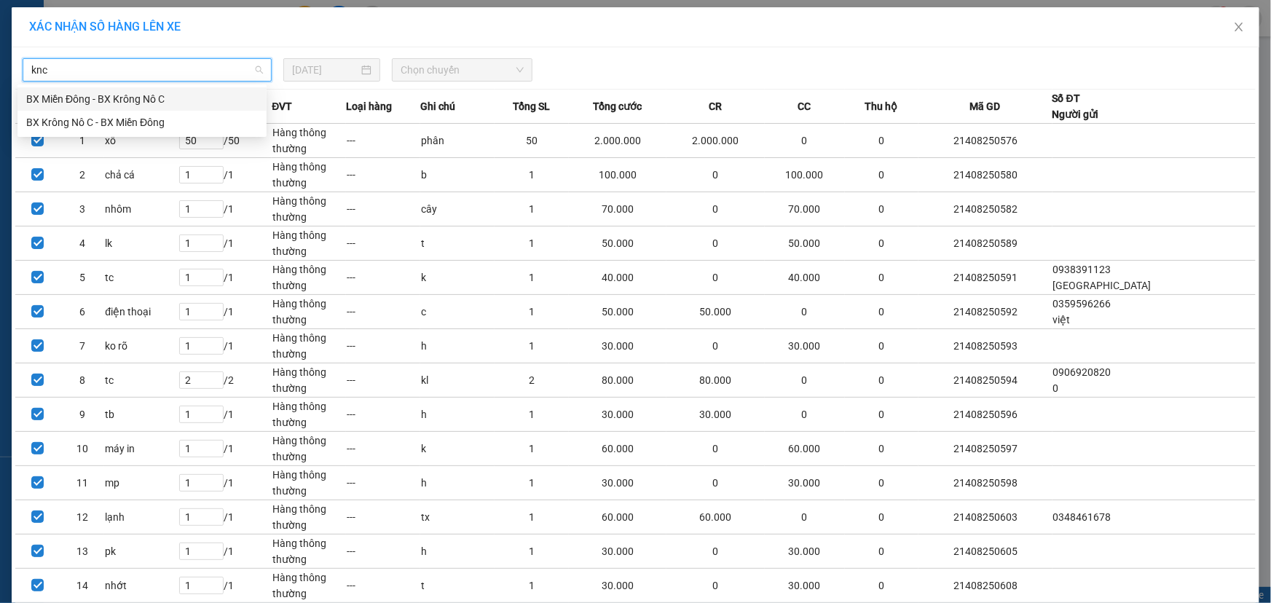
click at [175, 96] on div "BX Miền Đông - BX Krông Nô C" at bounding box center [142, 99] width 232 height 16
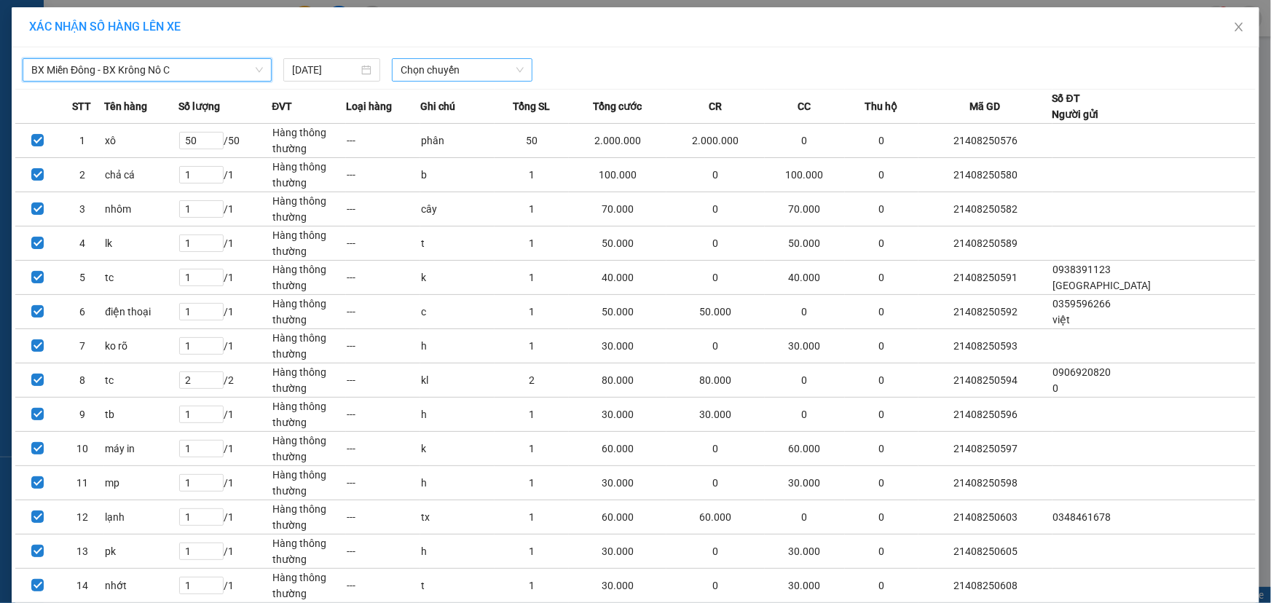
click at [479, 76] on span "Chọn chuyến" at bounding box center [462, 70] width 123 height 22
click at [473, 124] on div "21:00 (TC) - 50H-251.23" at bounding box center [453, 122] width 114 height 16
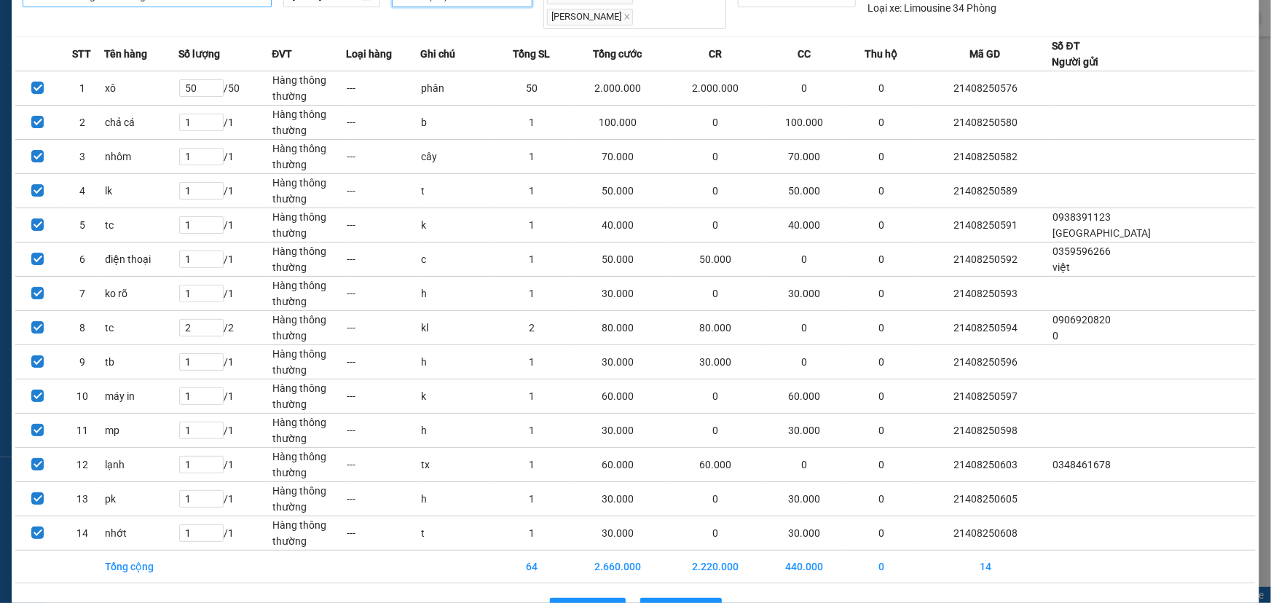
scroll to position [106, 0]
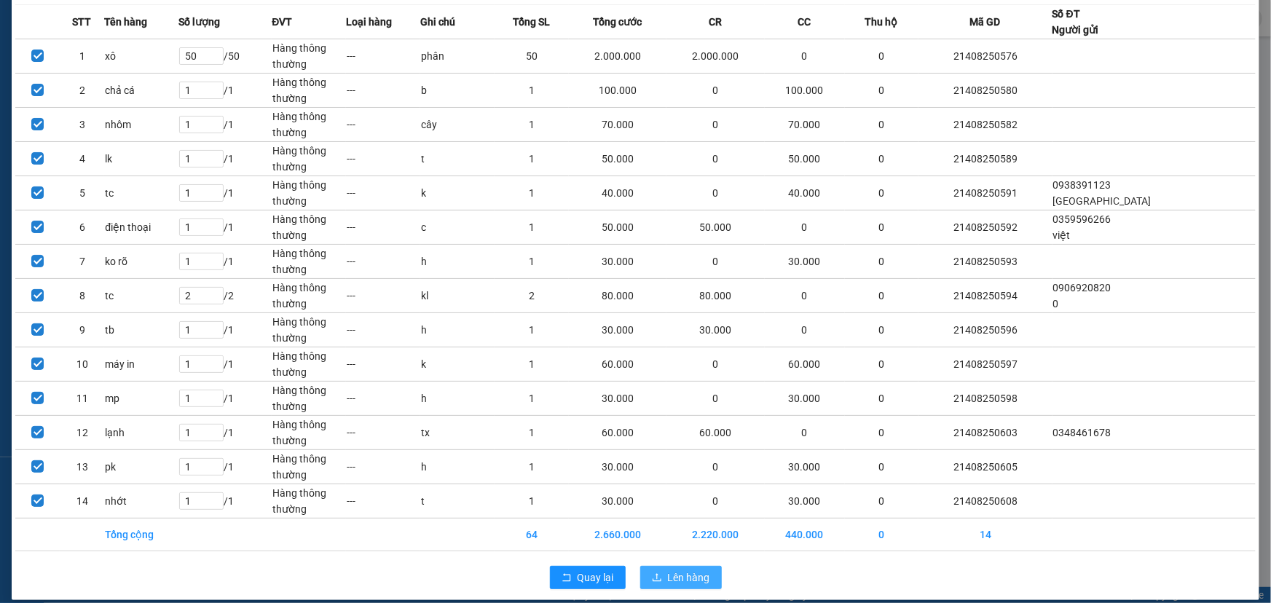
click at [691, 570] on span "Lên hàng" at bounding box center [689, 578] width 42 height 16
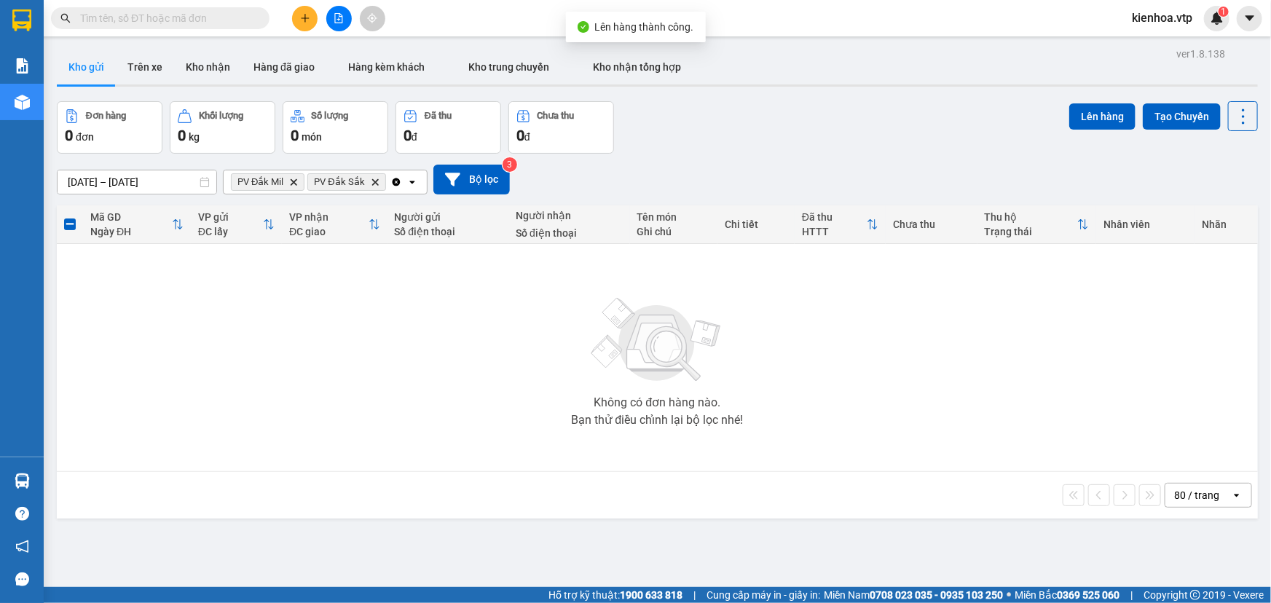
click at [372, 181] on icon "PV Đắk Sắk, close by backspace" at bounding box center [375, 181] width 7 height 7
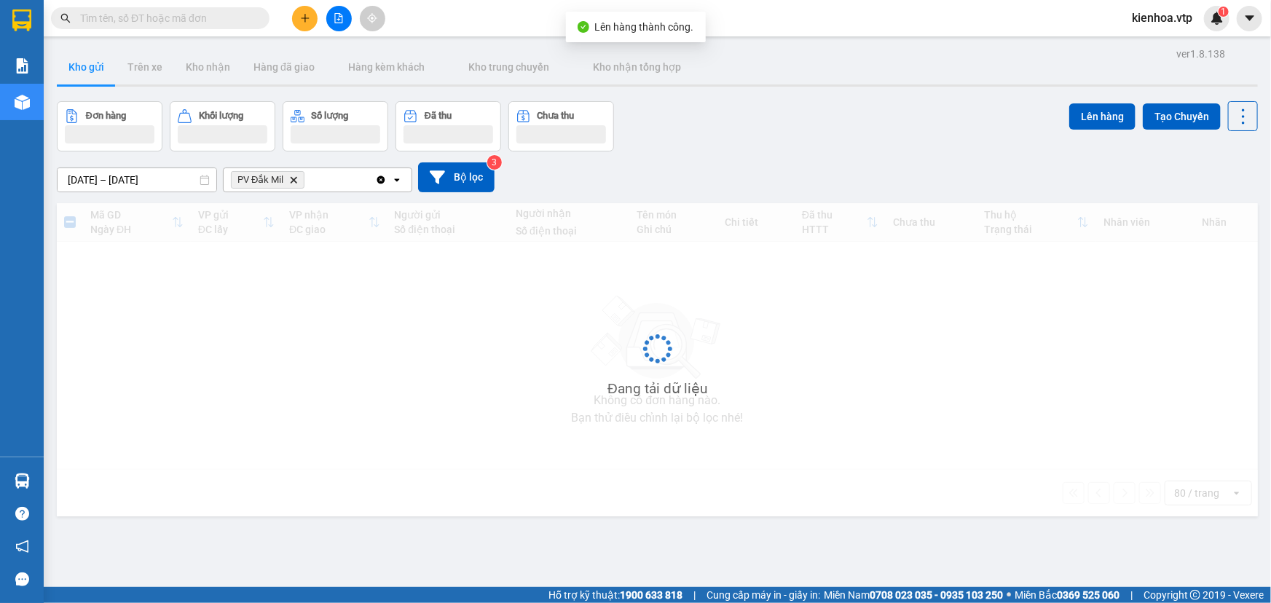
click at [296, 182] on icon "Delete" at bounding box center [293, 180] width 9 height 9
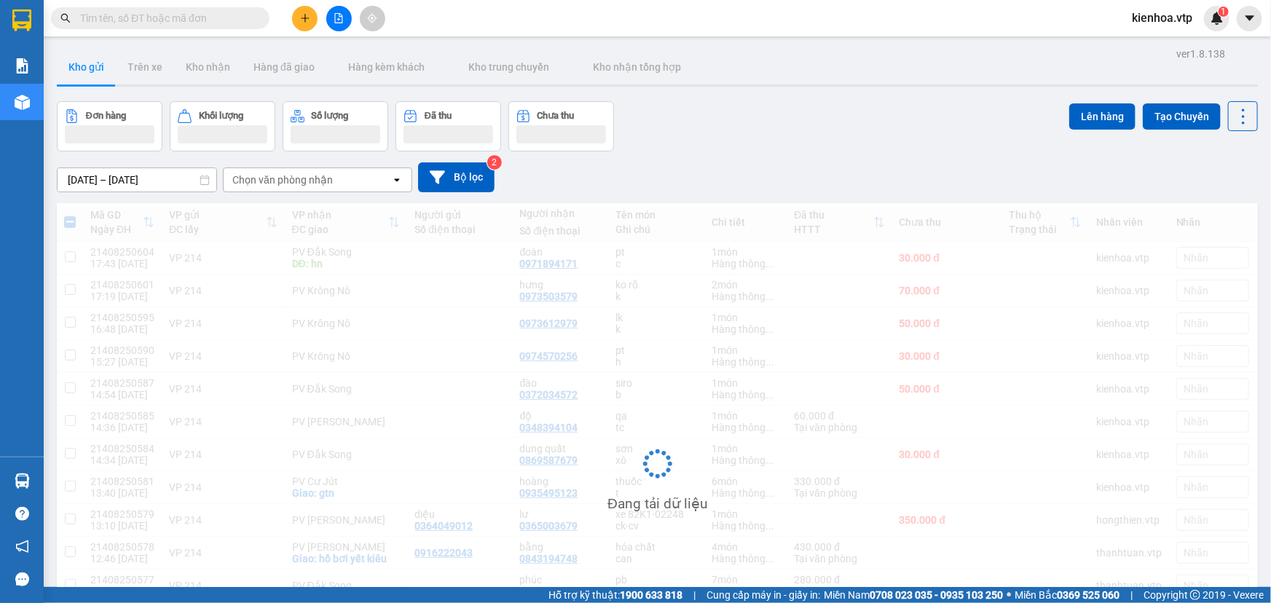
click at [299, 184] on div "Chọn văn phòng nhận" at bounding box center [282, 180] width 101 height 15
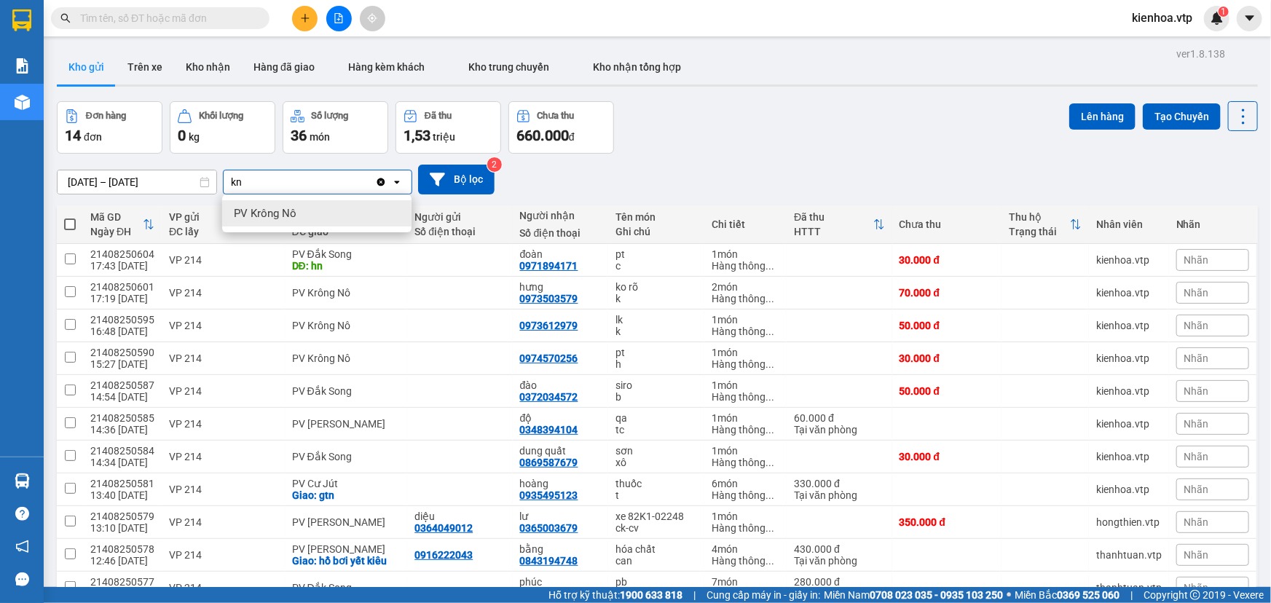
type input "kn"
click at [296, 208] on div "PV Krông Nô" at bounding box center [316, 213] width 189 height 26
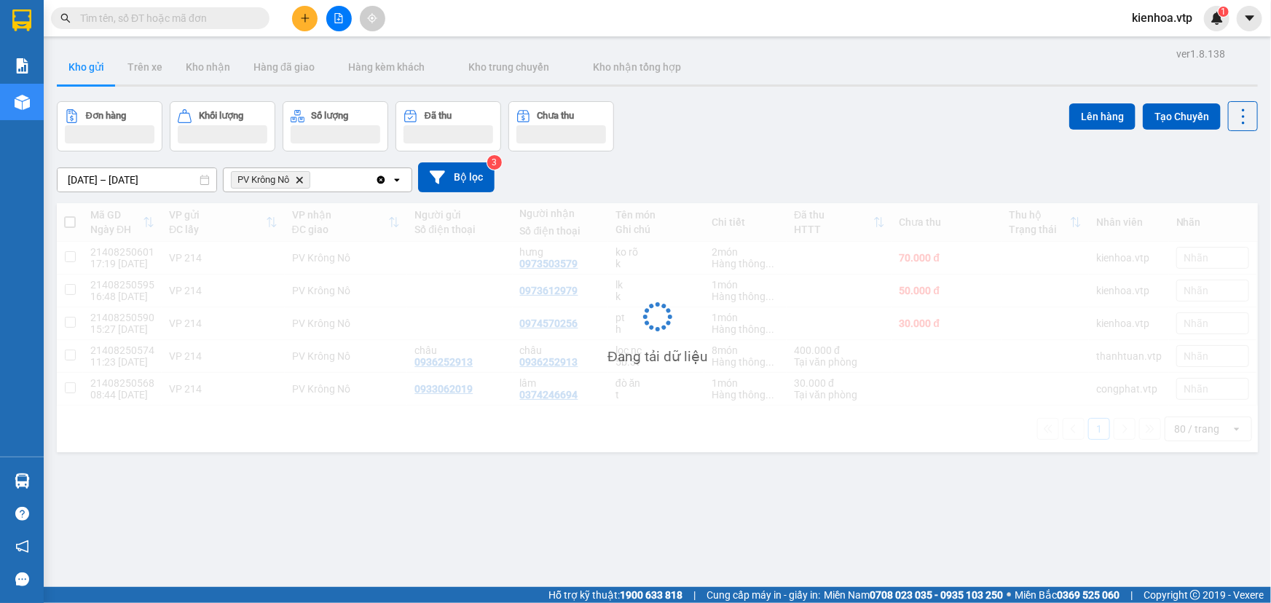
click at [337, 184] on div "PV Krông Nô Delete" at bounding box center [300, 179] width 152 height 23
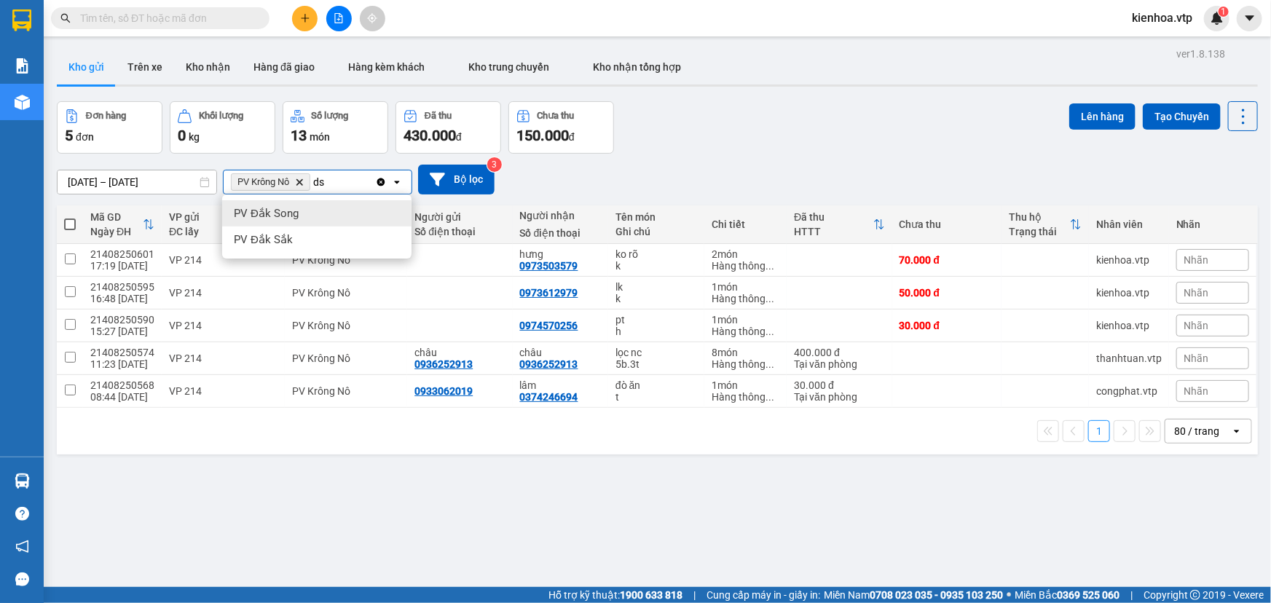
type input "ds"
click at [326, 217] on div "PV Đắk Song" at bounding box center [316, 213] width 189 height 26
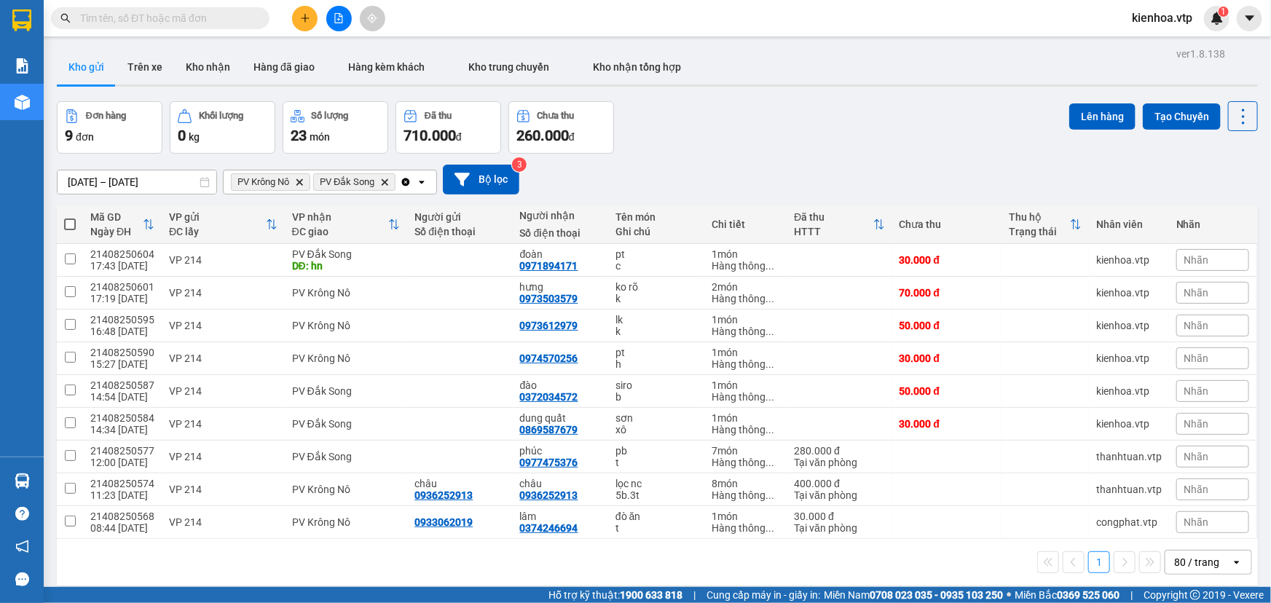
click at [68, 224] on span at bounding box center [70, 225] width 12 height 12
click at [70, 217] on input "checkbox" at bounding box center [70, 217] width 0 height 0
checkbox input "true"
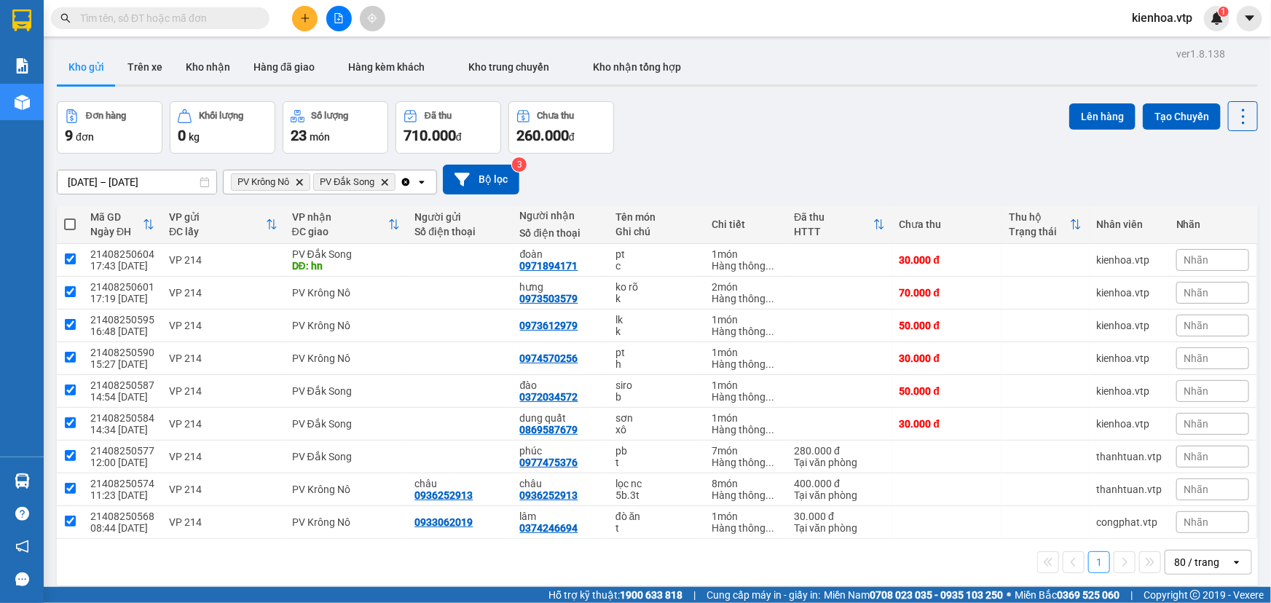
checkbox input "true"
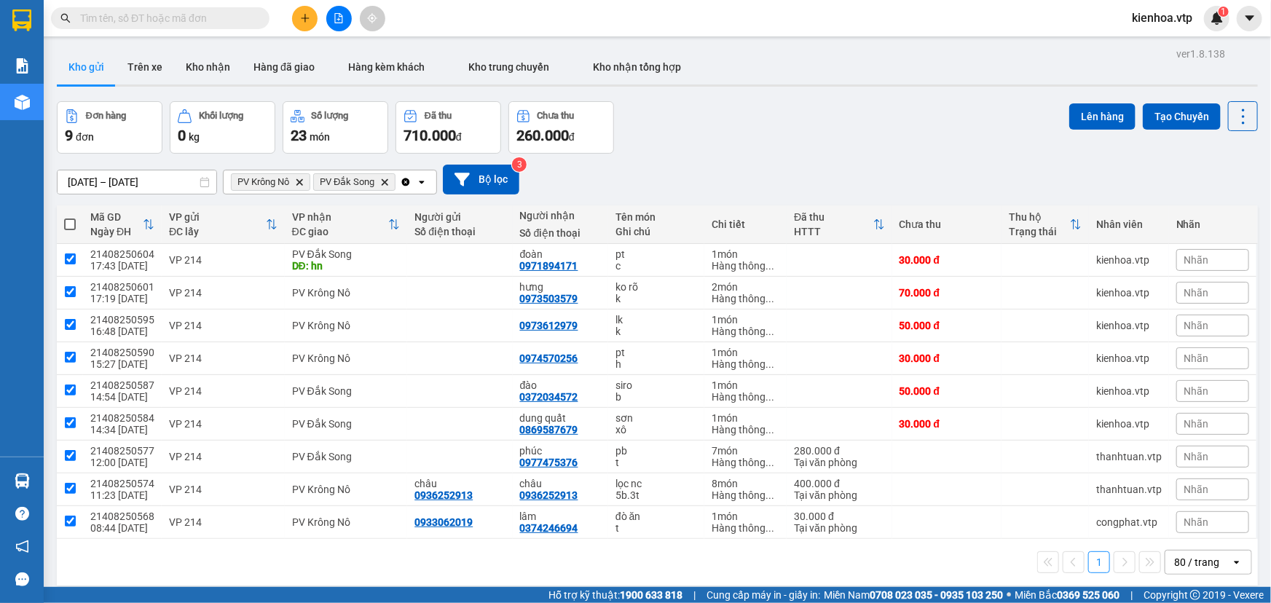
checkbox input "true"
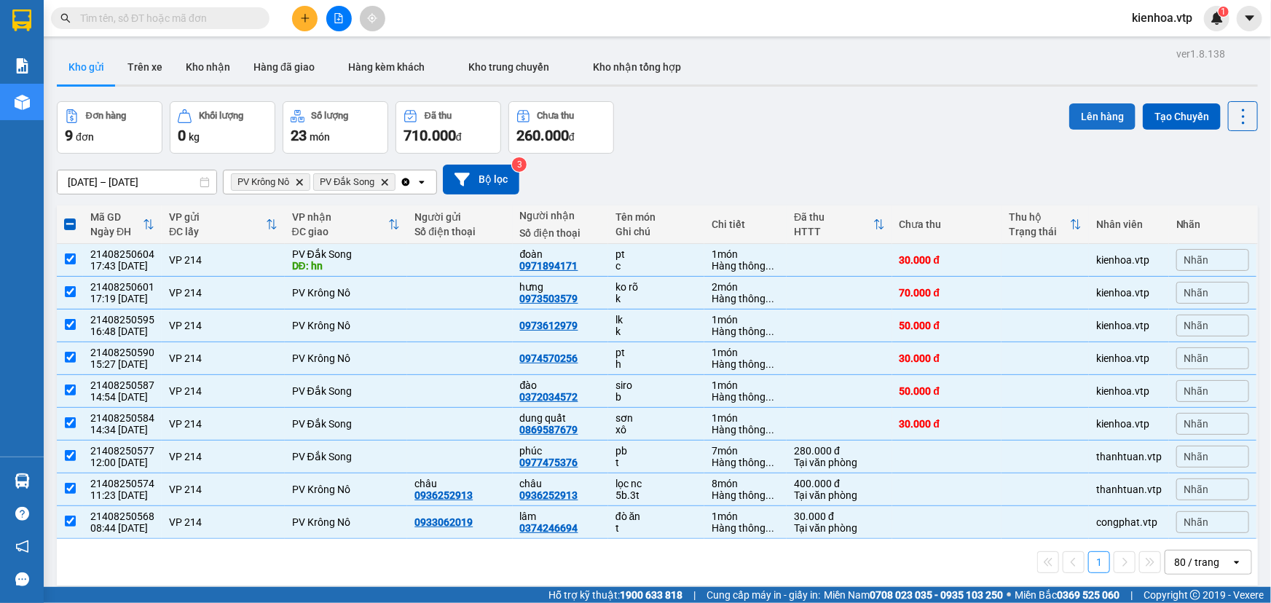
click at [1100, 117] on button "Lên hàng" at bounding box center [1102, 116] width 66 height 26
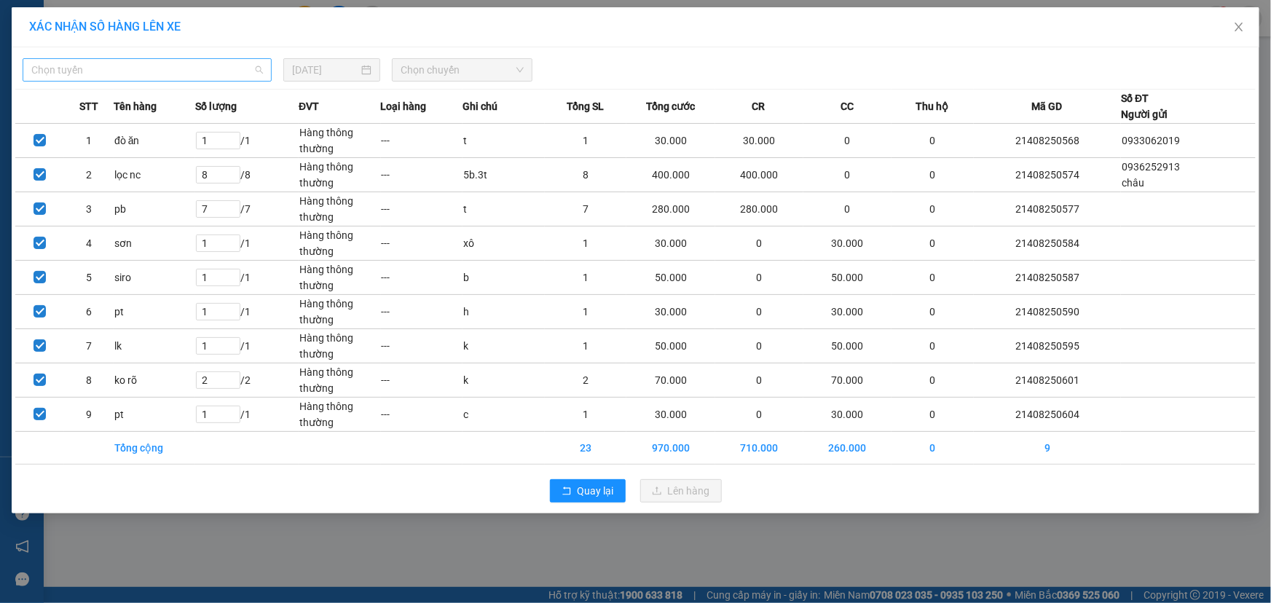
click at [211, 79] on span "Chọn tuyến" at bounding box center [147, 70] width 232 height 22
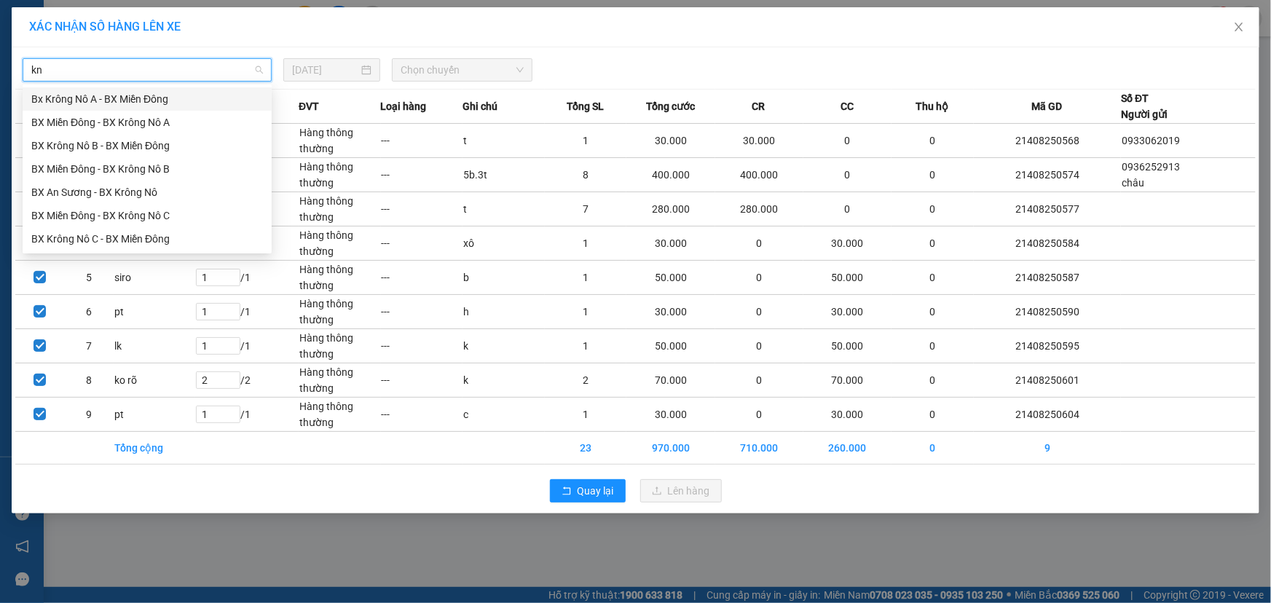
type input "kna"
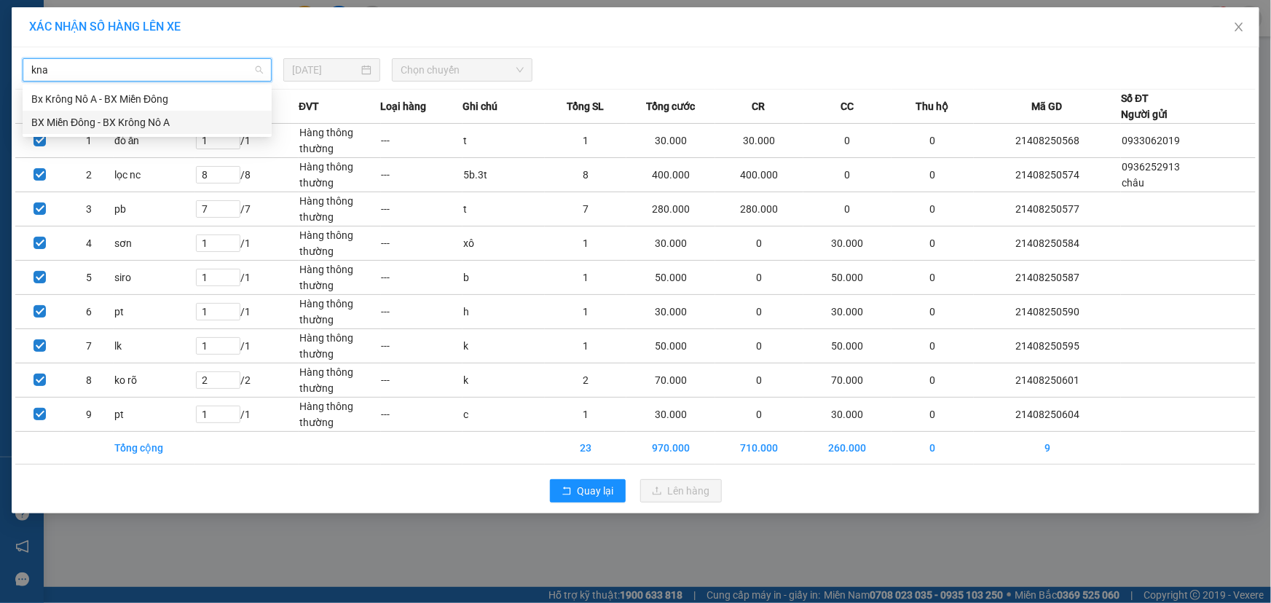
click at [188, 119] on div "BX Miền Đông - BX Krông Nô A" at bounding box center [147, 122] width 232 height 16
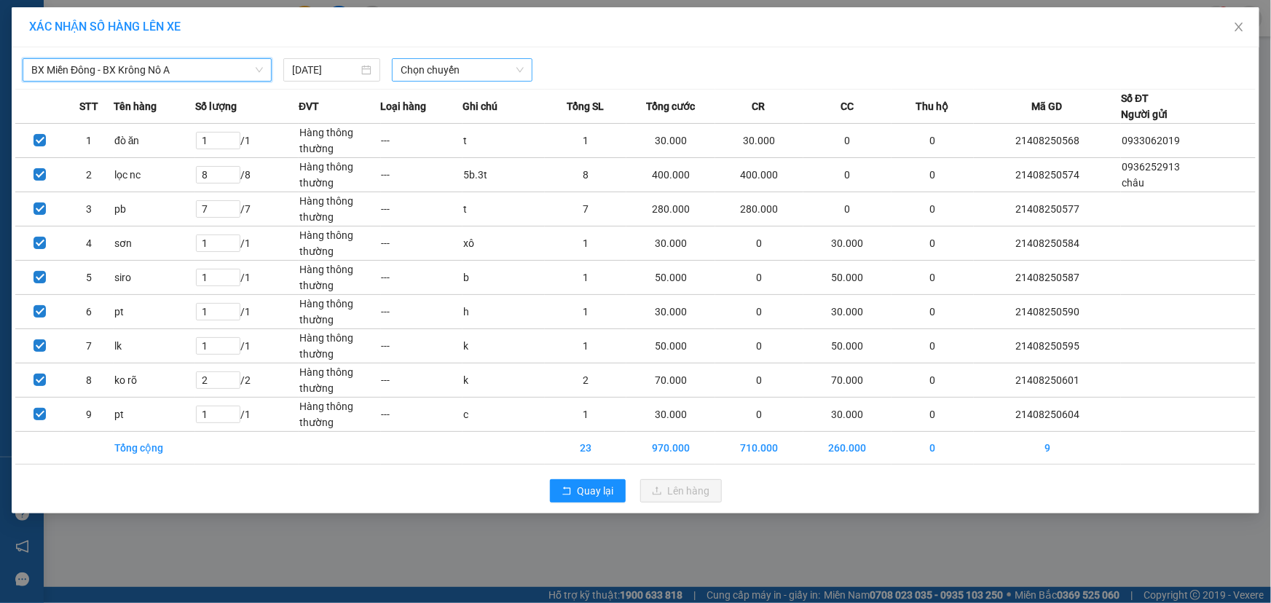
click at [488, 66] on span "Chọn chuyến" at bounding box center [462, 70] width 123 height 22
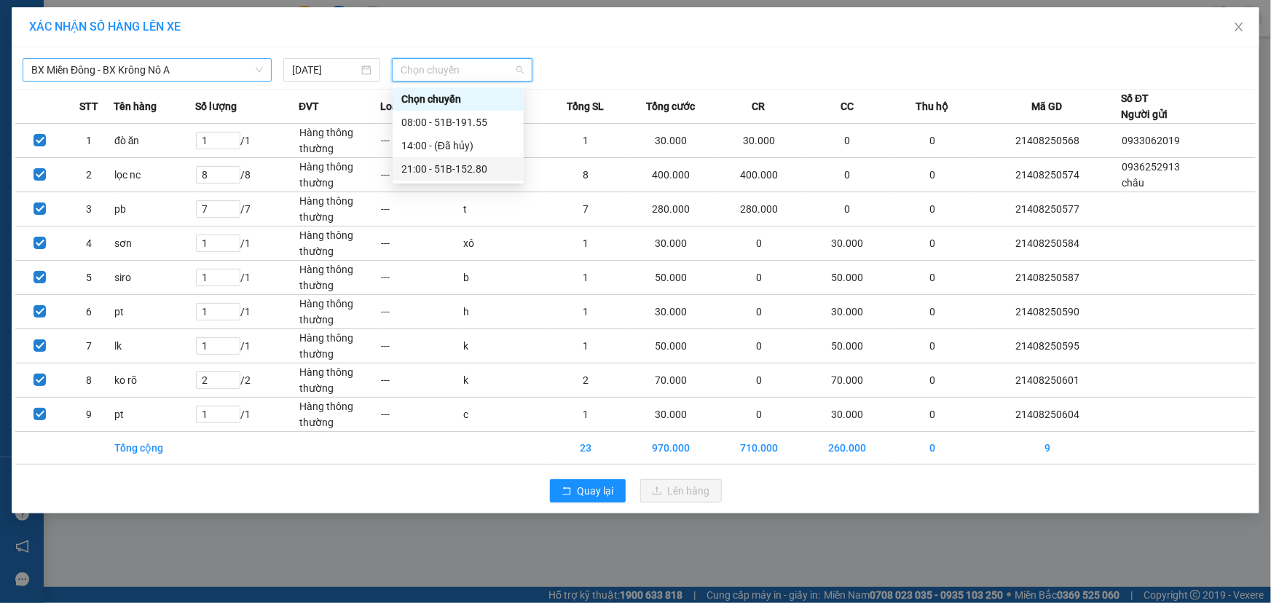
click at [455, 174] on div "21:00 - 51B-152.80" at bounding box center [458, 169] width 114 height 16
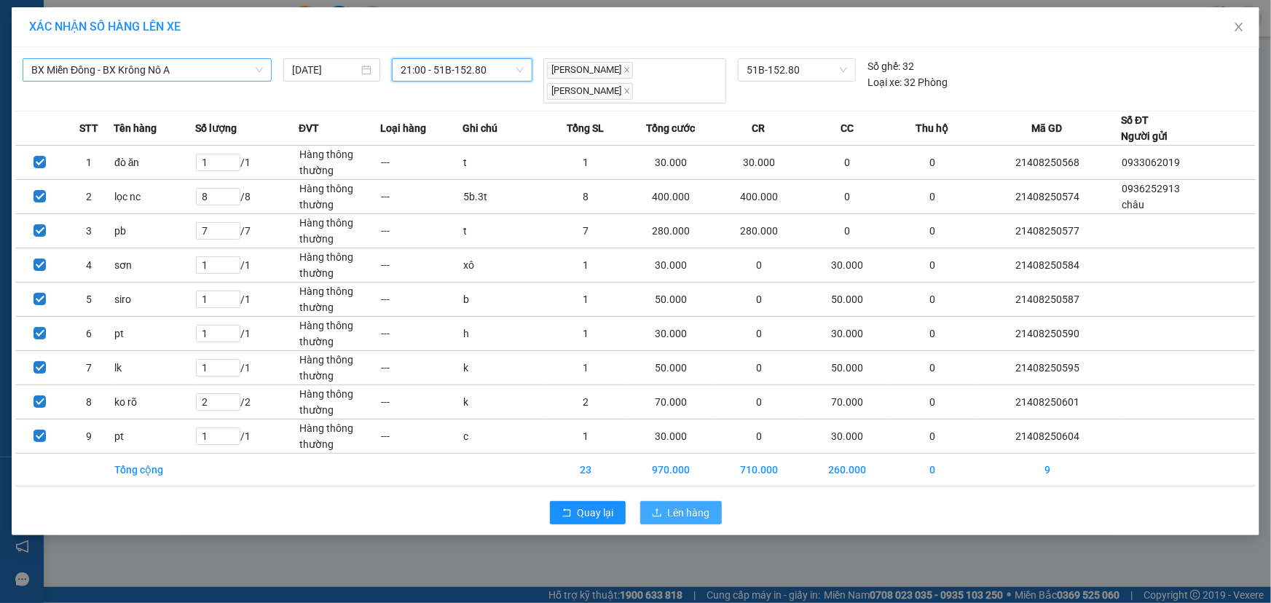
click at [687, 513] on span "Lên hàng" at bounding box center [689, 513] width 42 height 16
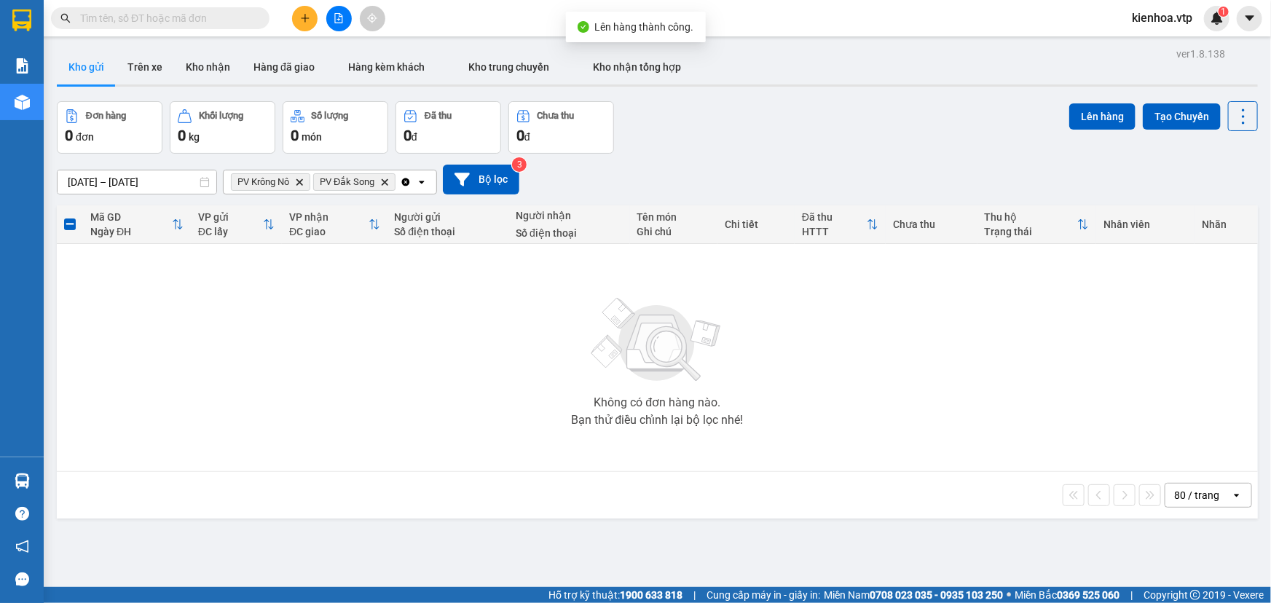
click at [299, 183] on icon "Delete" at bounding box center [299, 182] width 9 height 9
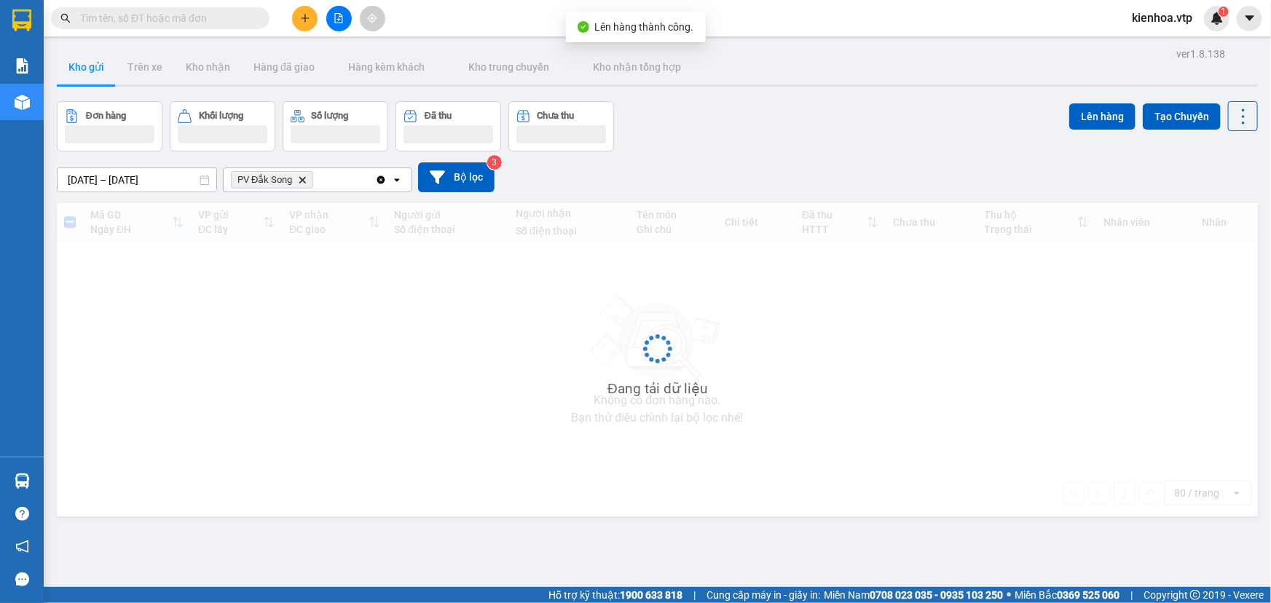
click at [299, 183] on icon "Delete" at bounding box center [302, 180] width 9 height 9
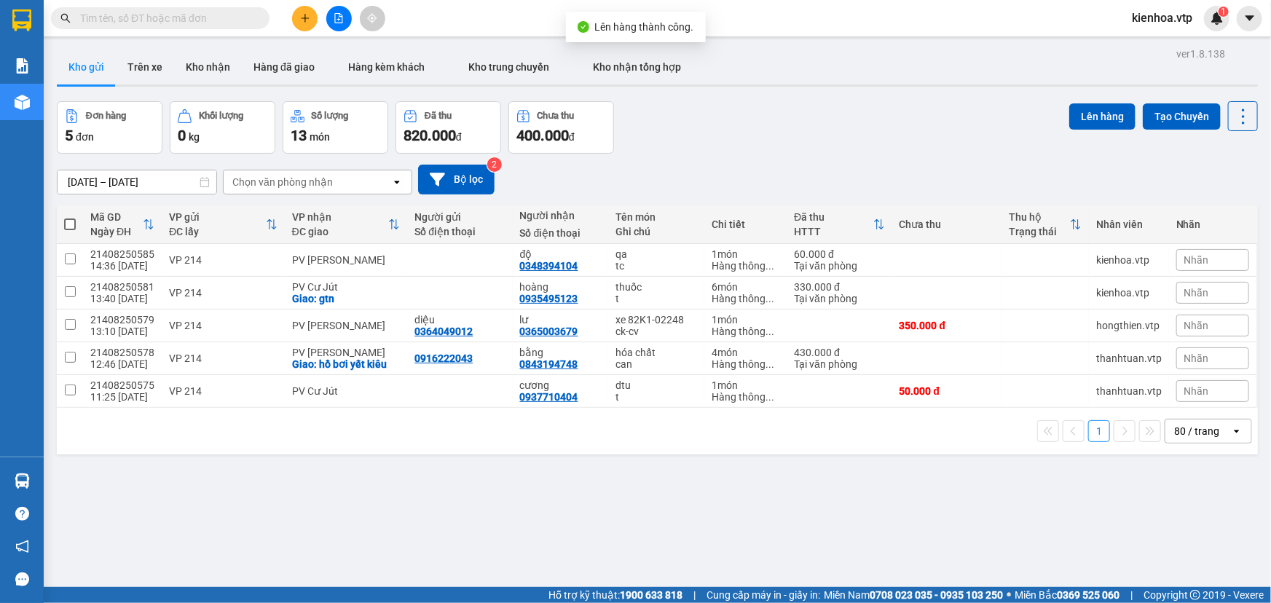
click at [283, 183] on div "Chọn văn phòng nhận" at bounding box center [282, 182] width 101 height 15
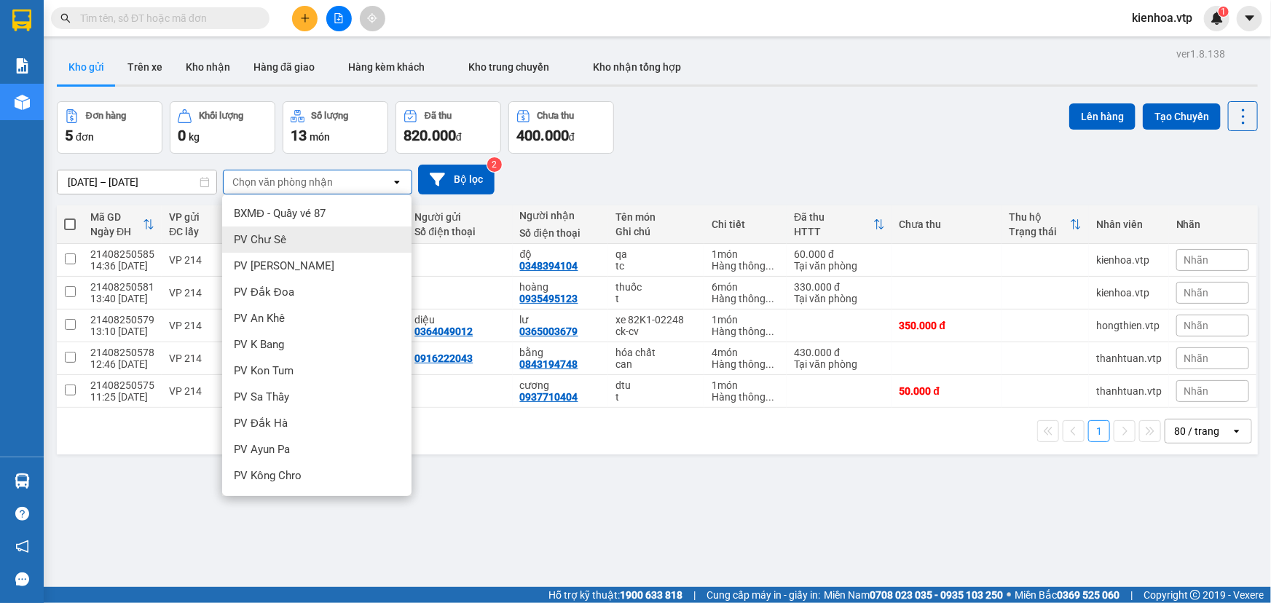
click at [108, 527] on div "ver 1.8.138 Kho gửi Trên xe Kho nhận Hàng đã giao Hàng kèm khách Kho trung chuy…" at bounding box center [657, 345] width 1213 height 603
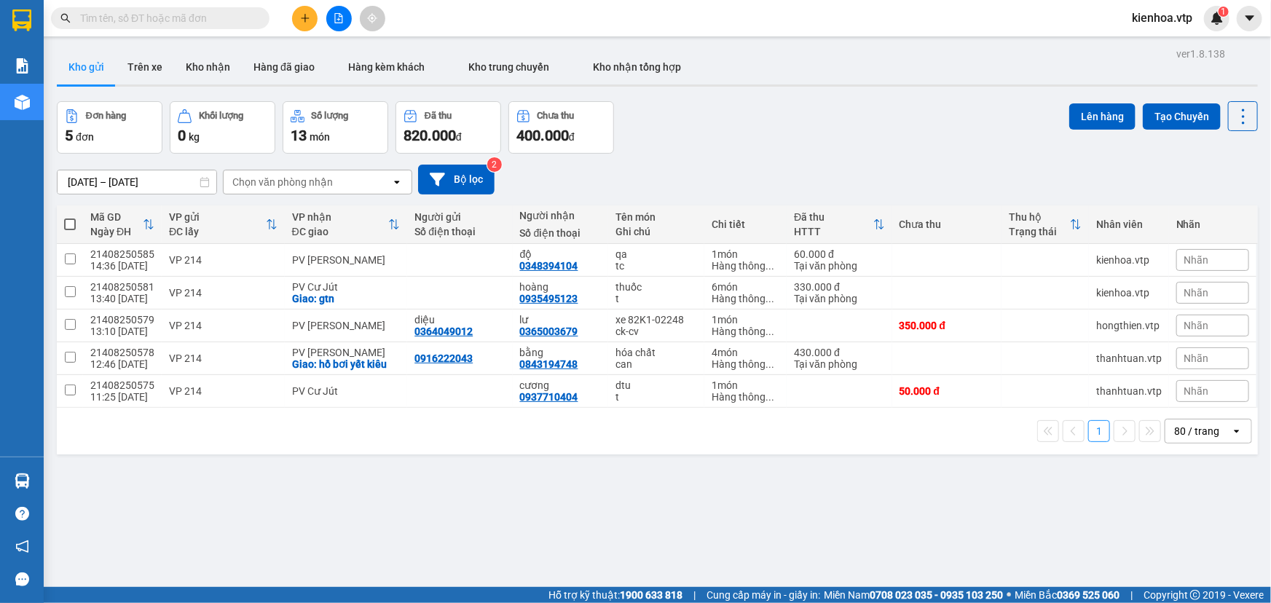
click at [73, 222] on span at bounding box center [70, 225] width 12 height 12
click at [70, 217] on input "checkbox" at bounding box center [70, 217] width 0 height 0
checkbox input "true"
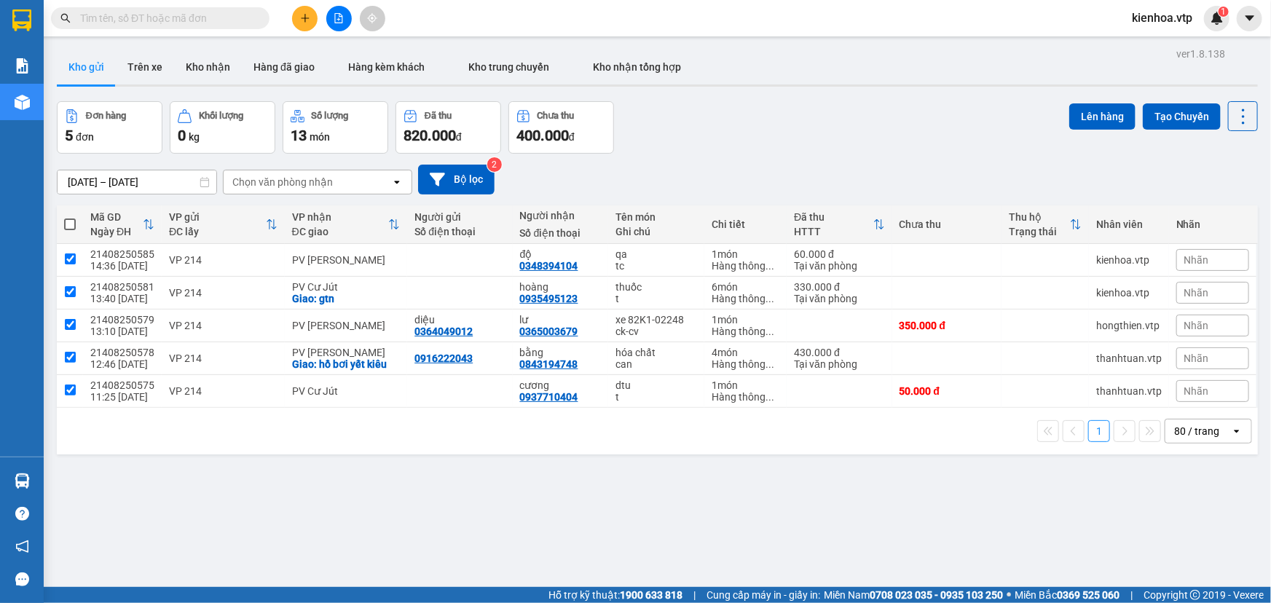
checkbox input "true"
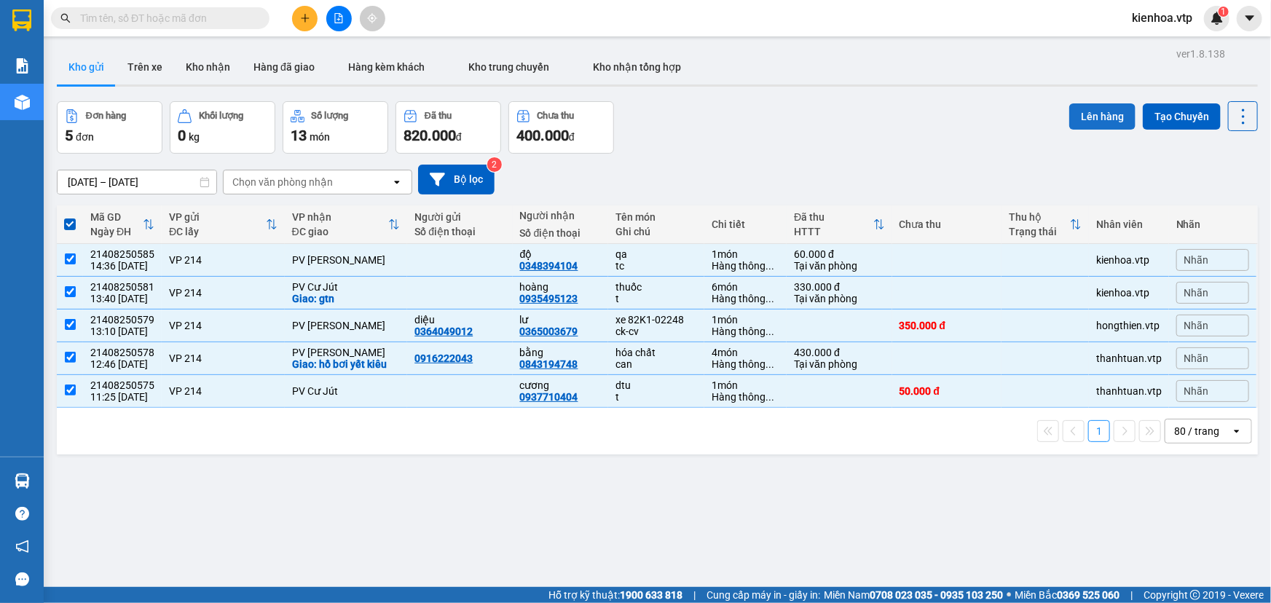
click at [1089, 115] on button "Lên hàng" at bounding box center [1102, 116] width 66 height 26
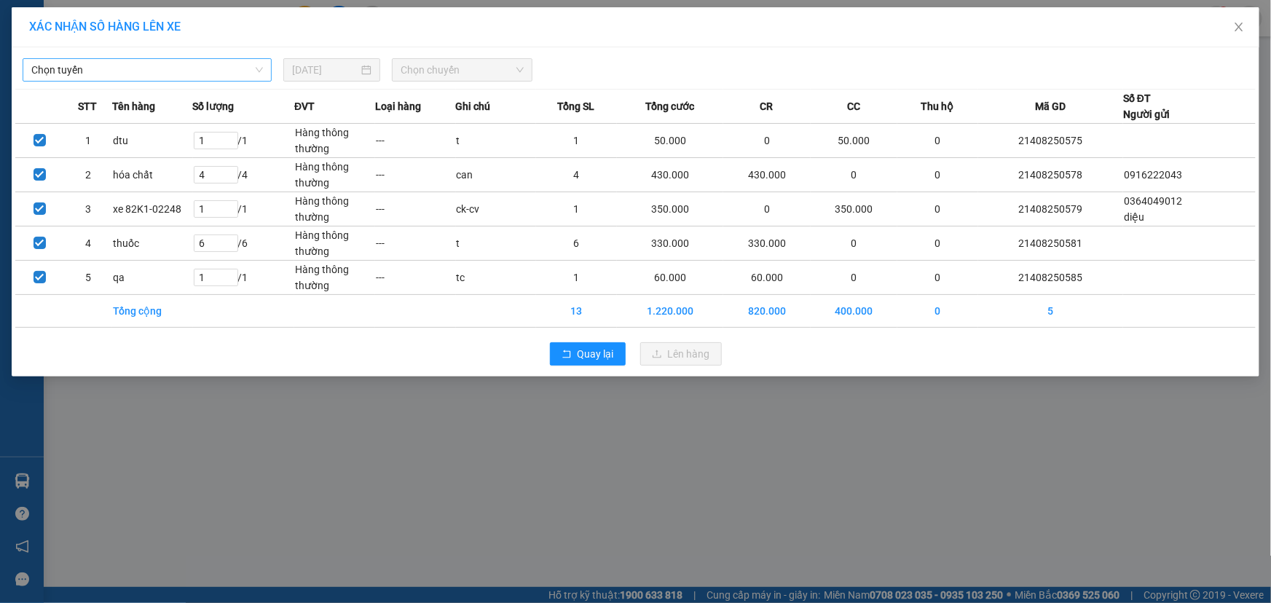
click at [178, 71] on span "Chọn tuyến" at bounding box center [147, 70] width 232 height 22
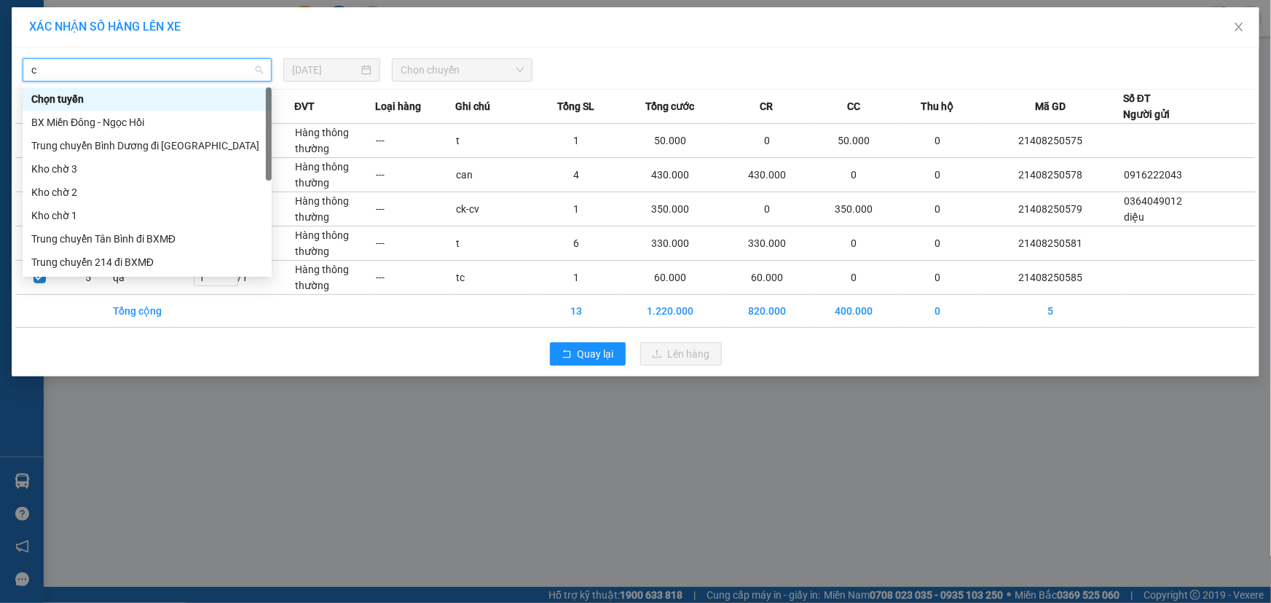
type input "cj"
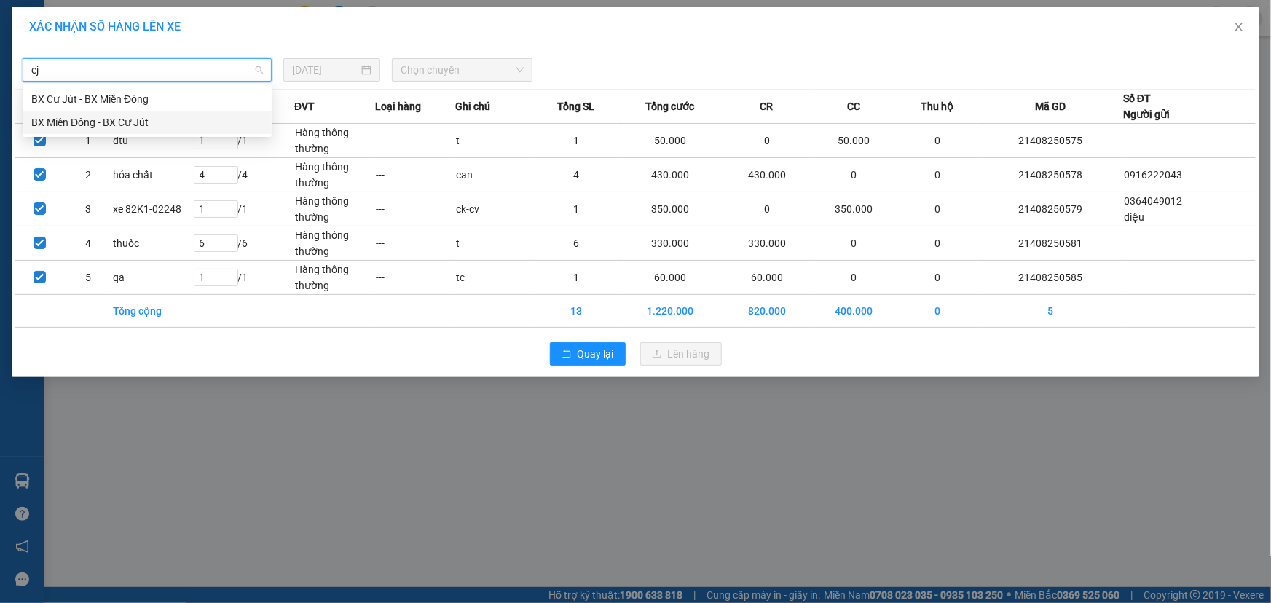
click at [162, 125] on div "BX Miền Đông - BX Cư Jút" at bounding box center [147, 122] width 232 height 16
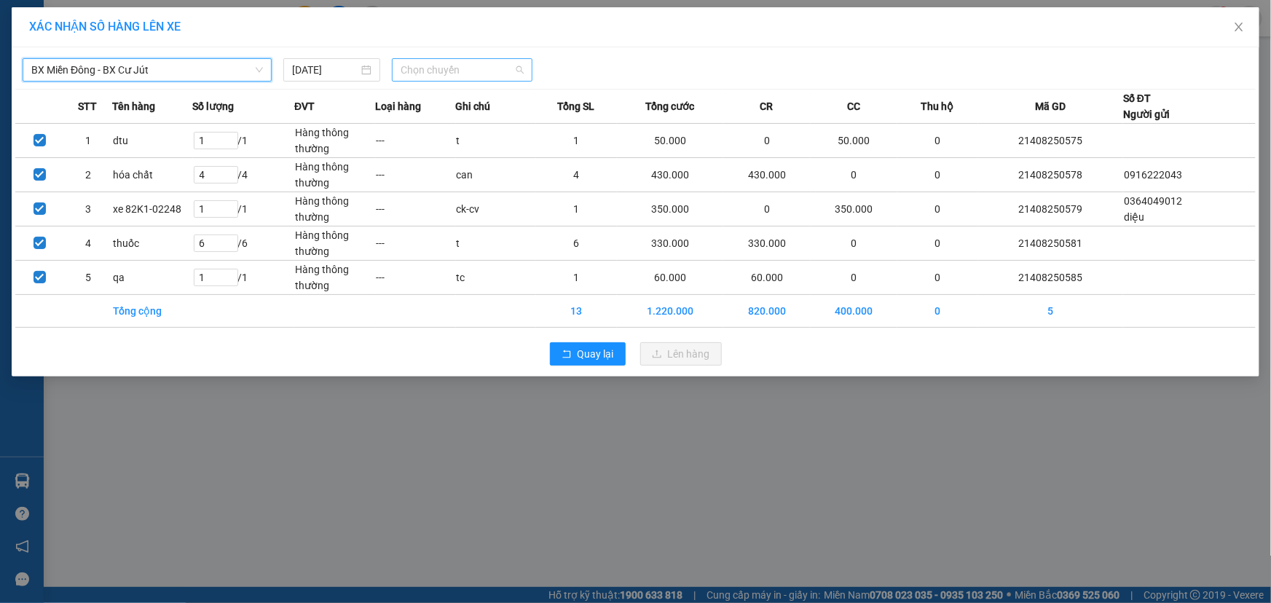
click at [486, 73] on span "Chọn chuyến" at bounding box center [462, 70] width 123 height 22
click at [473, 147] on div "21:00 - 50F-002.68" at bounding box center [458, 146] width 114 height 16
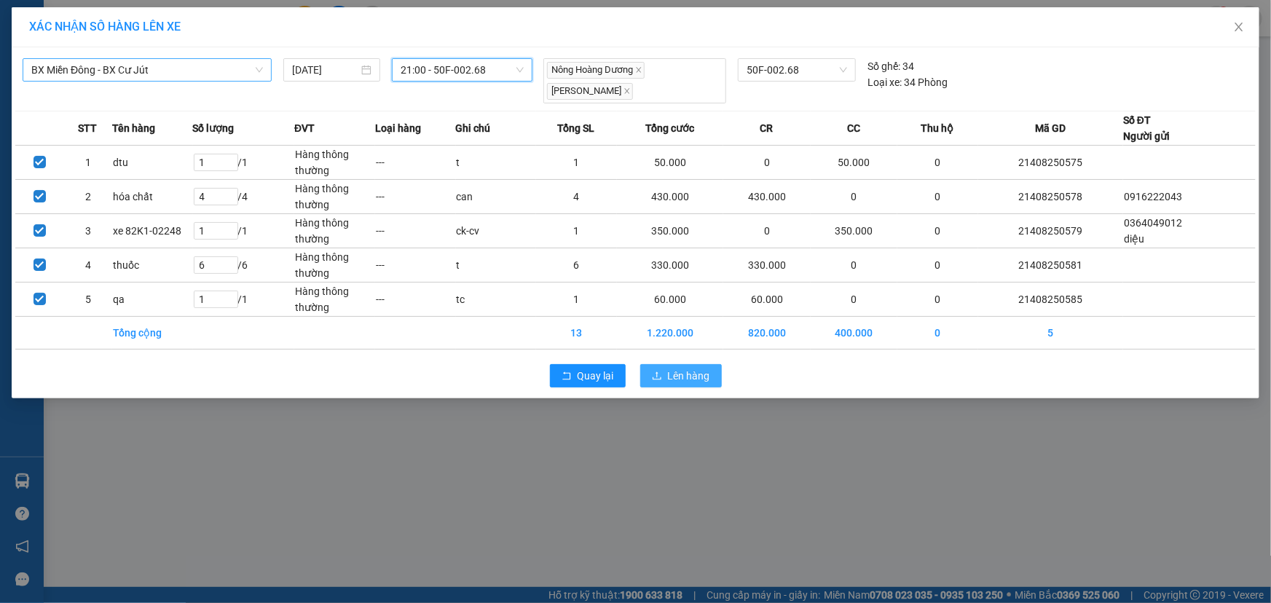
click at [683, 378] on span "Lên hàng" at bounding box center [689, 376] width 42 height 16
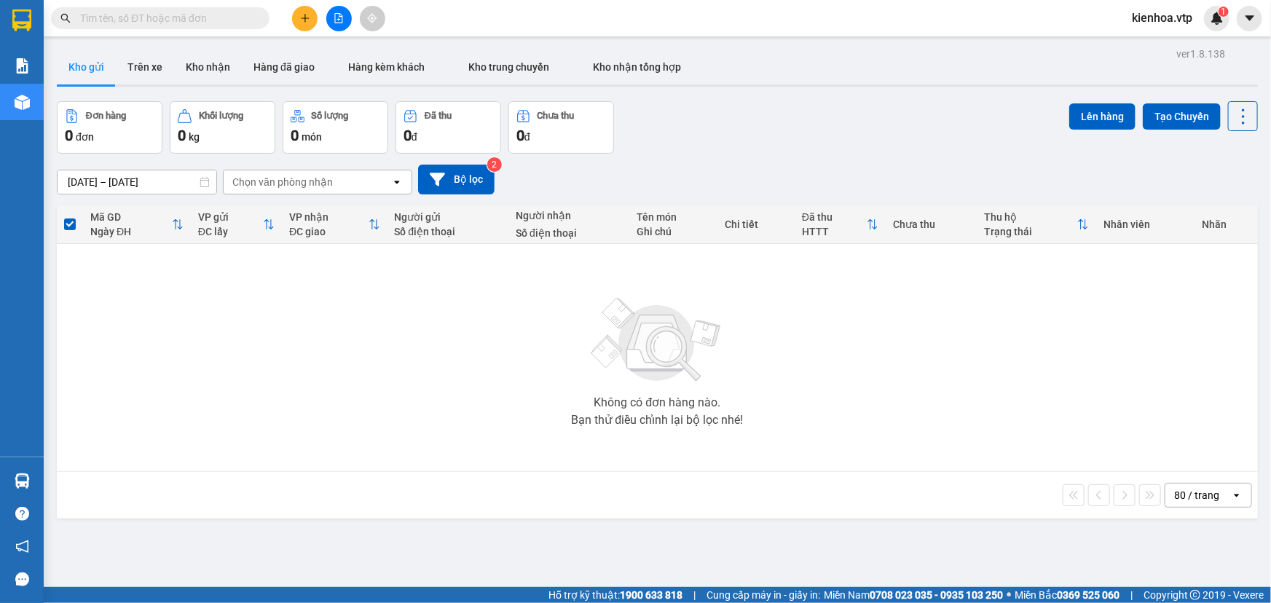
click at [682, 299] on img at bounding box center [657, 340] width 146 height 102
